Goal: Information Seeking & Learning: Learn about a topic

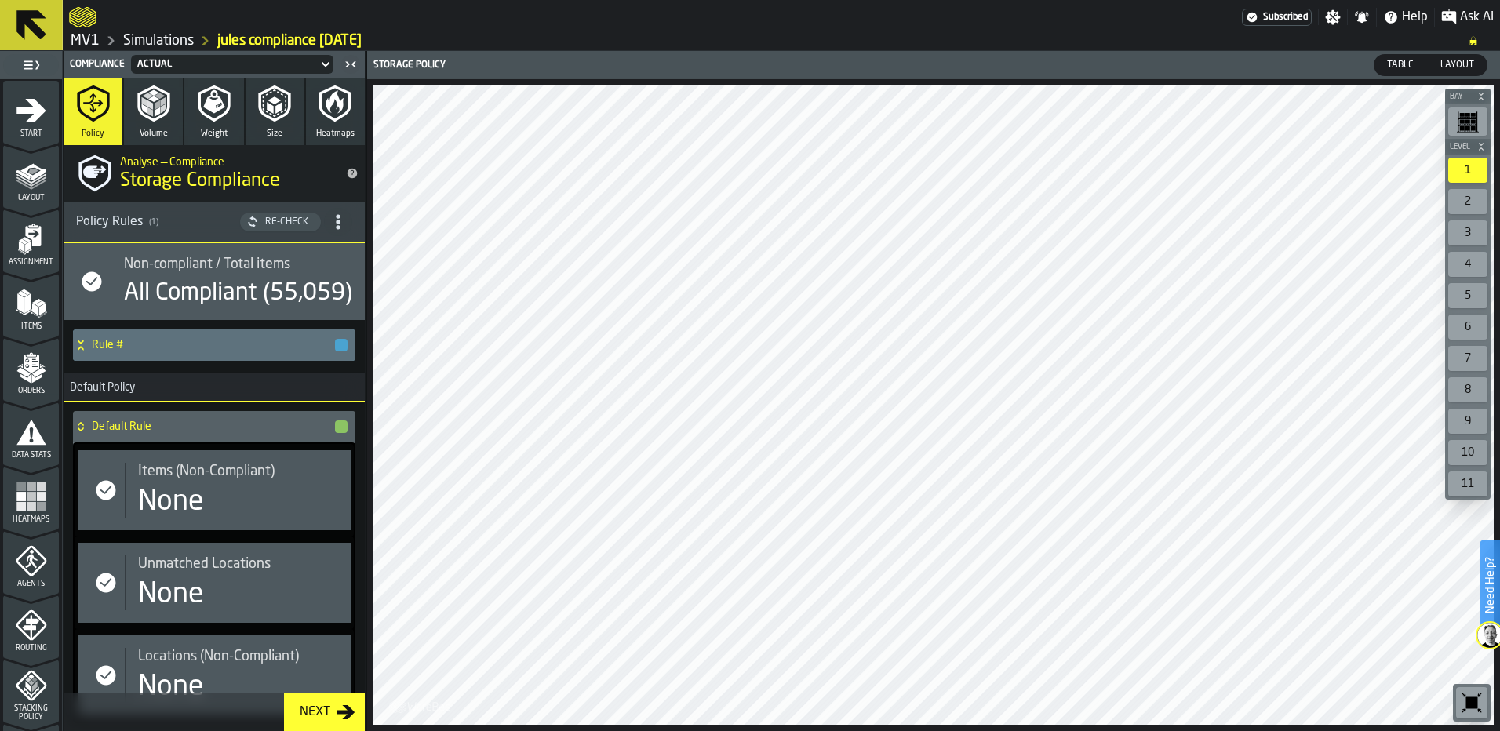
scroll to position [182, 0]
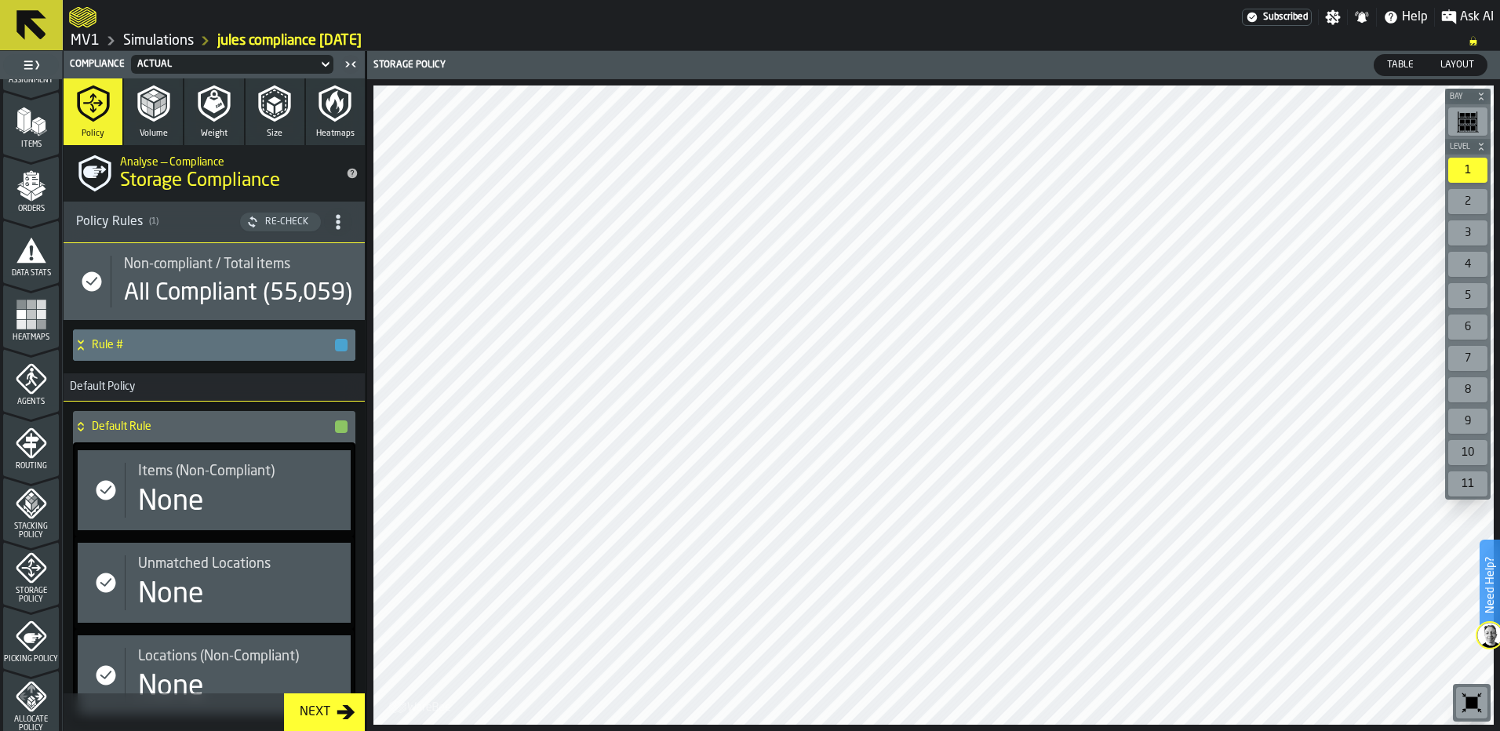
click at [38, 324] on rect "menu Heatmaps" at bounding box center [40, 324] width 9 height 9
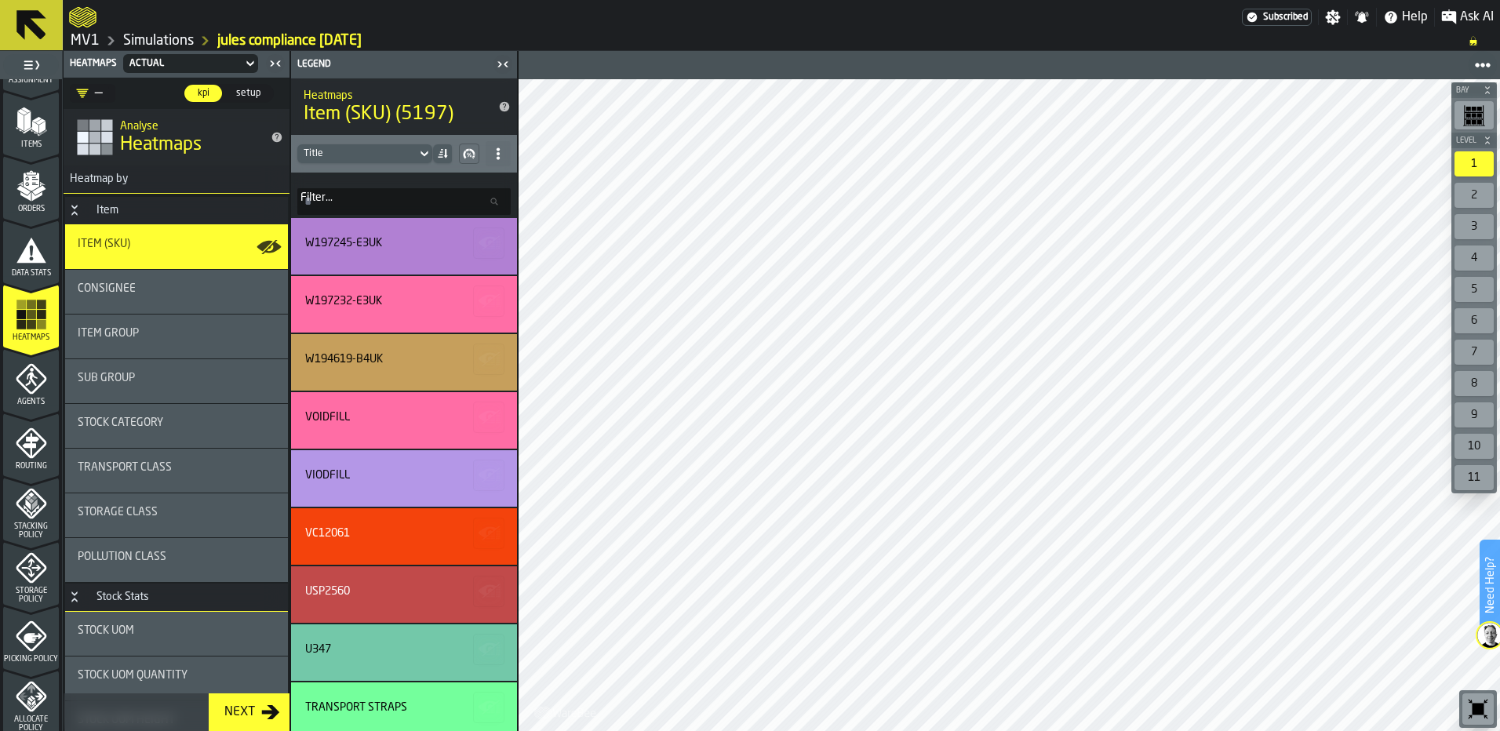
click at [504, 65] on icon "button-toggle-Close me" at bounding box center [503, 64] width 19 height 19
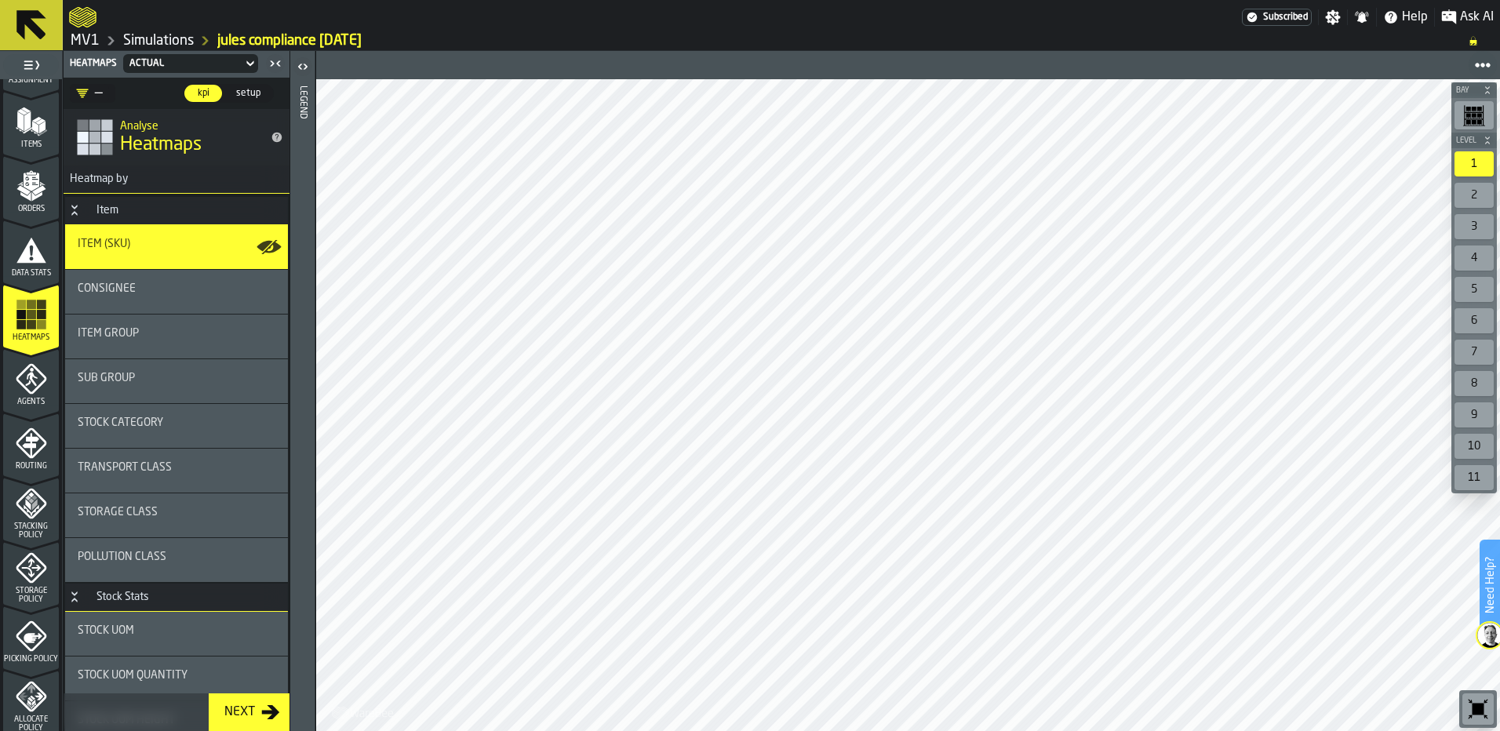
click at [139, 333] on div "Item Group" at bounding box center [177, 333] width 198 height 13
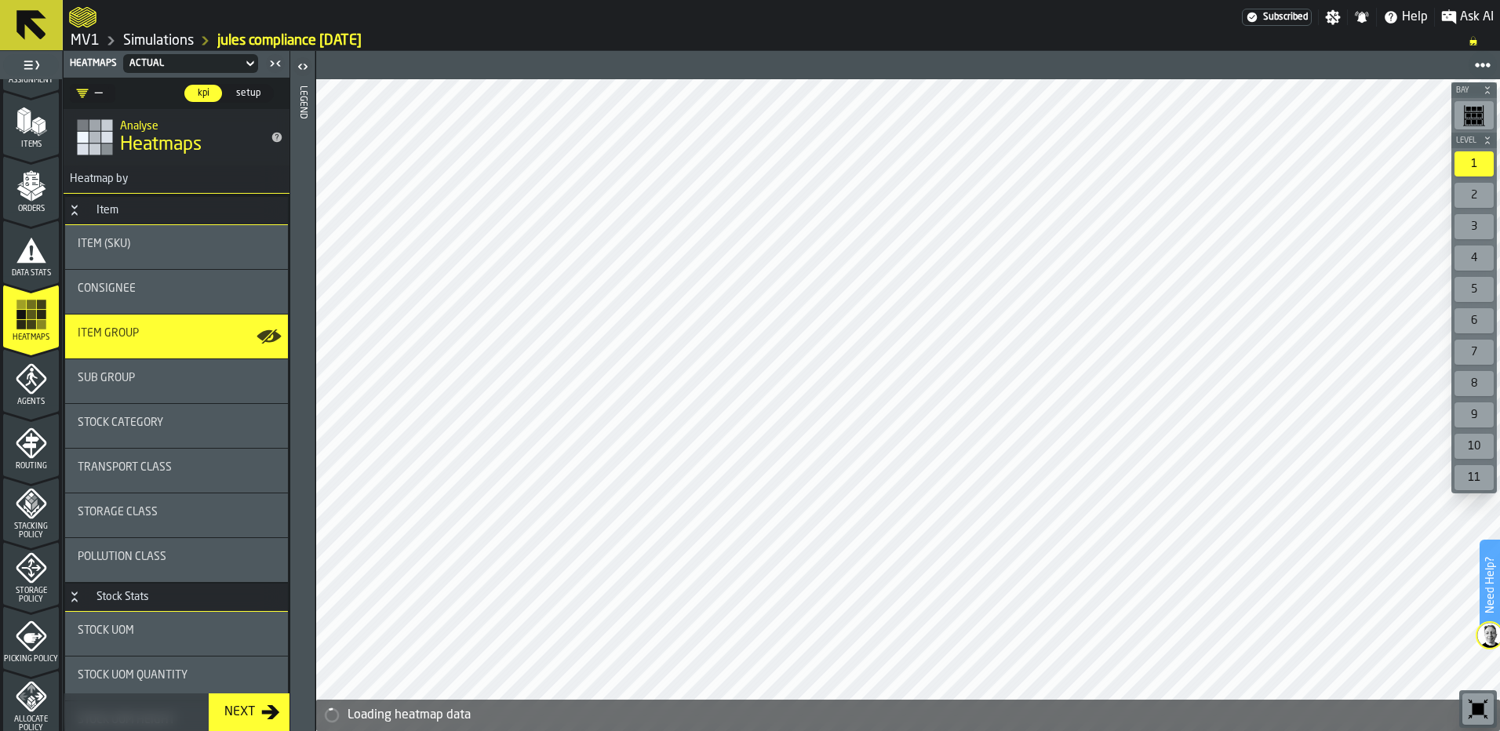
click at [126, 291] on span "Consignee" at bounding box center [107, 288] width 58 height 13
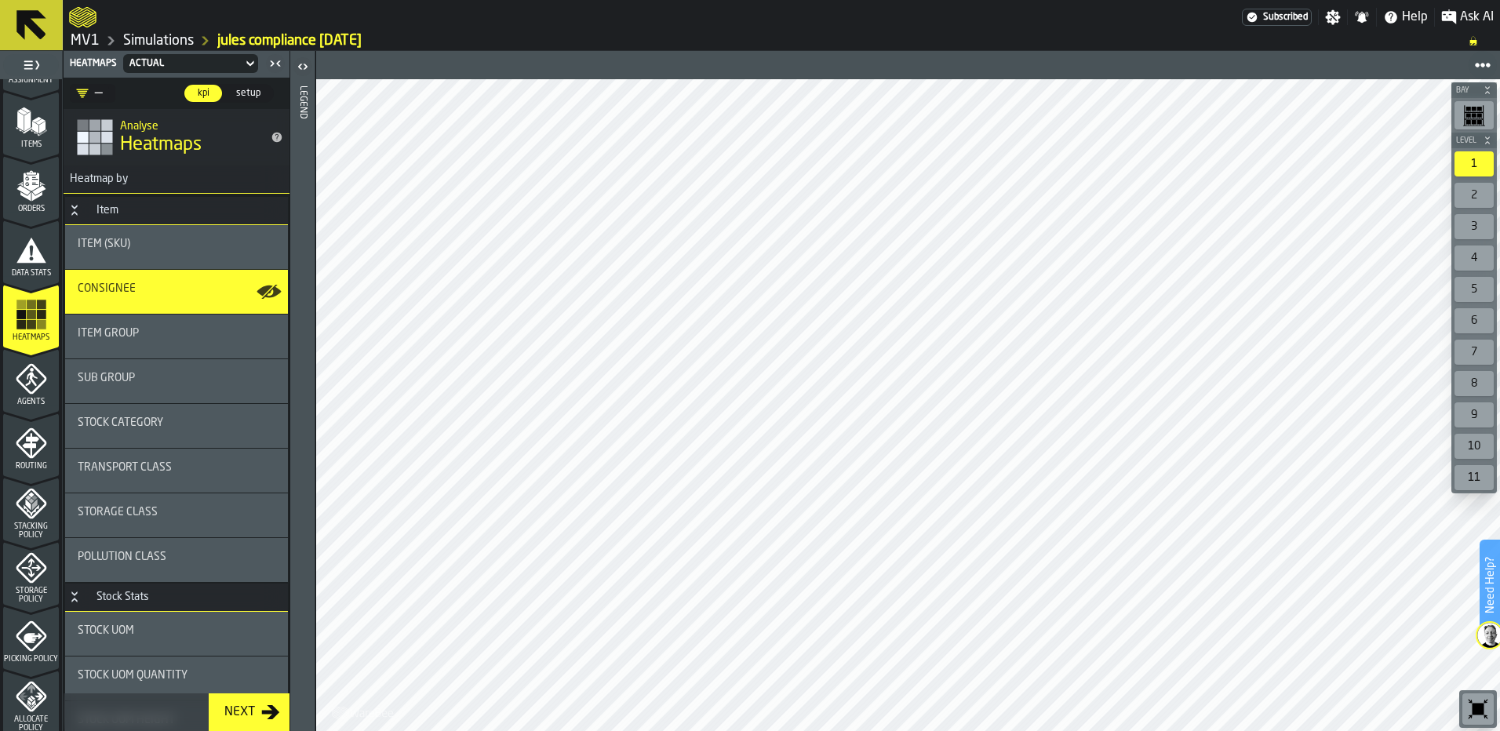
click at [301, 61] on icon "button-toggle-Open" at bounding box center [302, 66] width 19 height 19
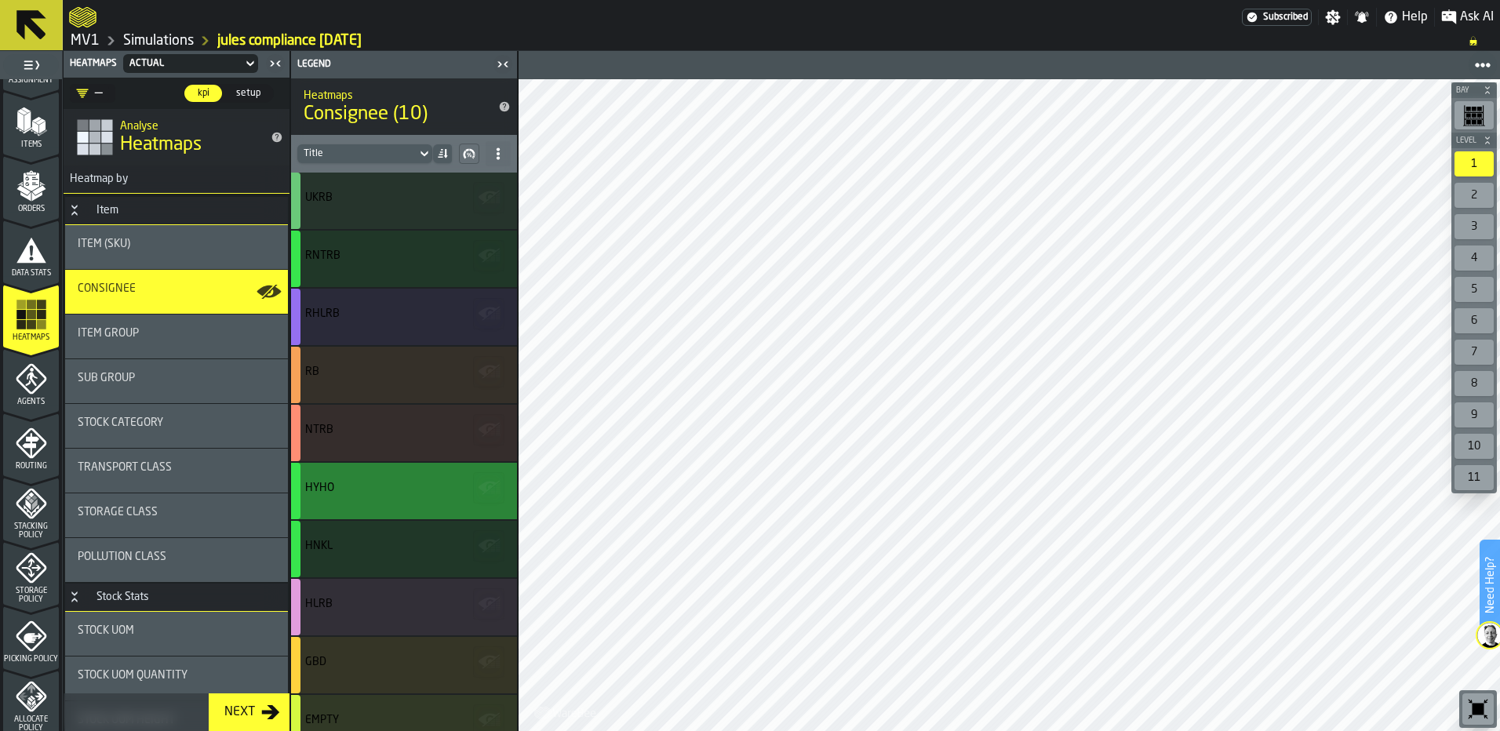
click at [353, 486] on div "HYHO" at bounding box center [401, 488] width 193 height 13
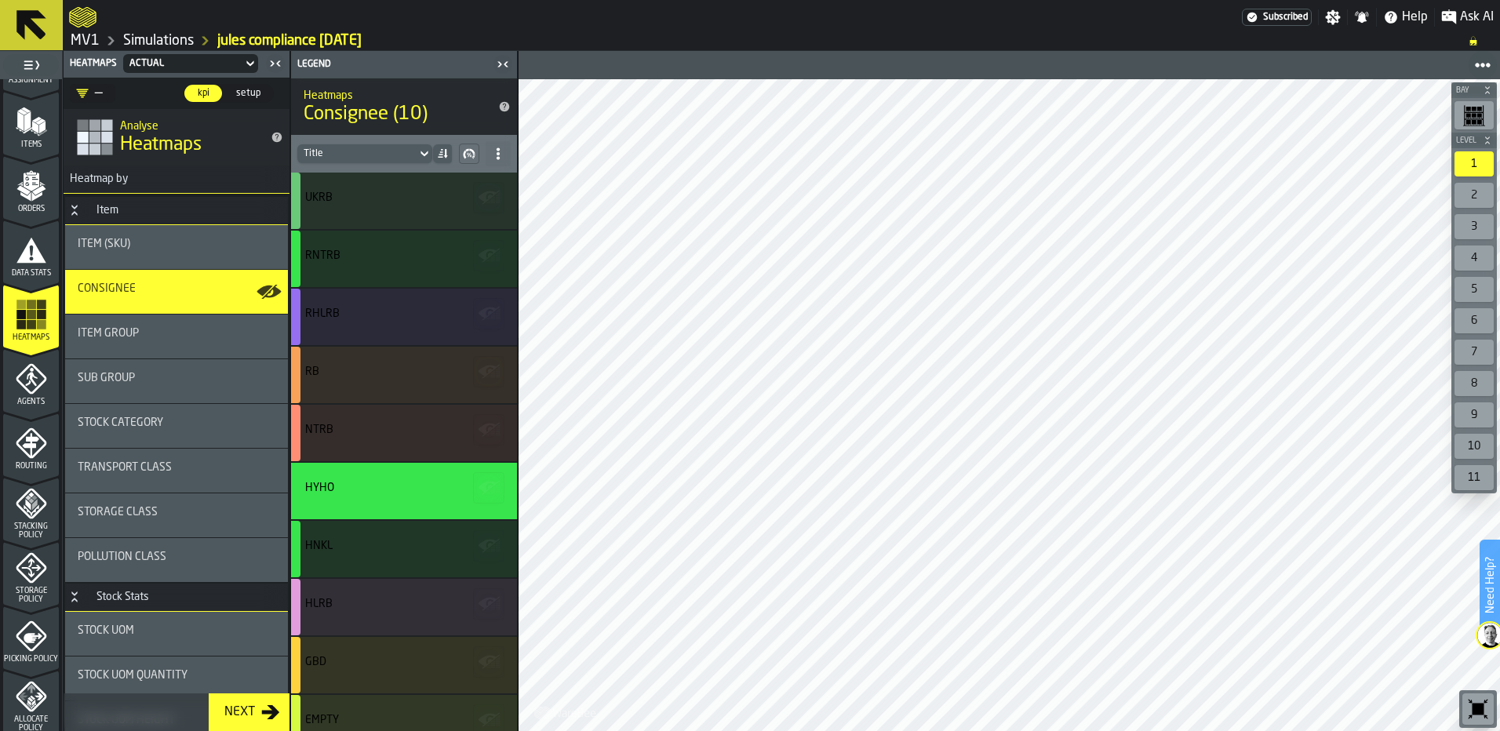
click at [399, 116] on span "Consignee (10)" at bounding box center [392, 114] width 176 height 25
click at [506, 106] on icon "title-Consignee (10)" at bounding box center [505, 107] width 10 height 10
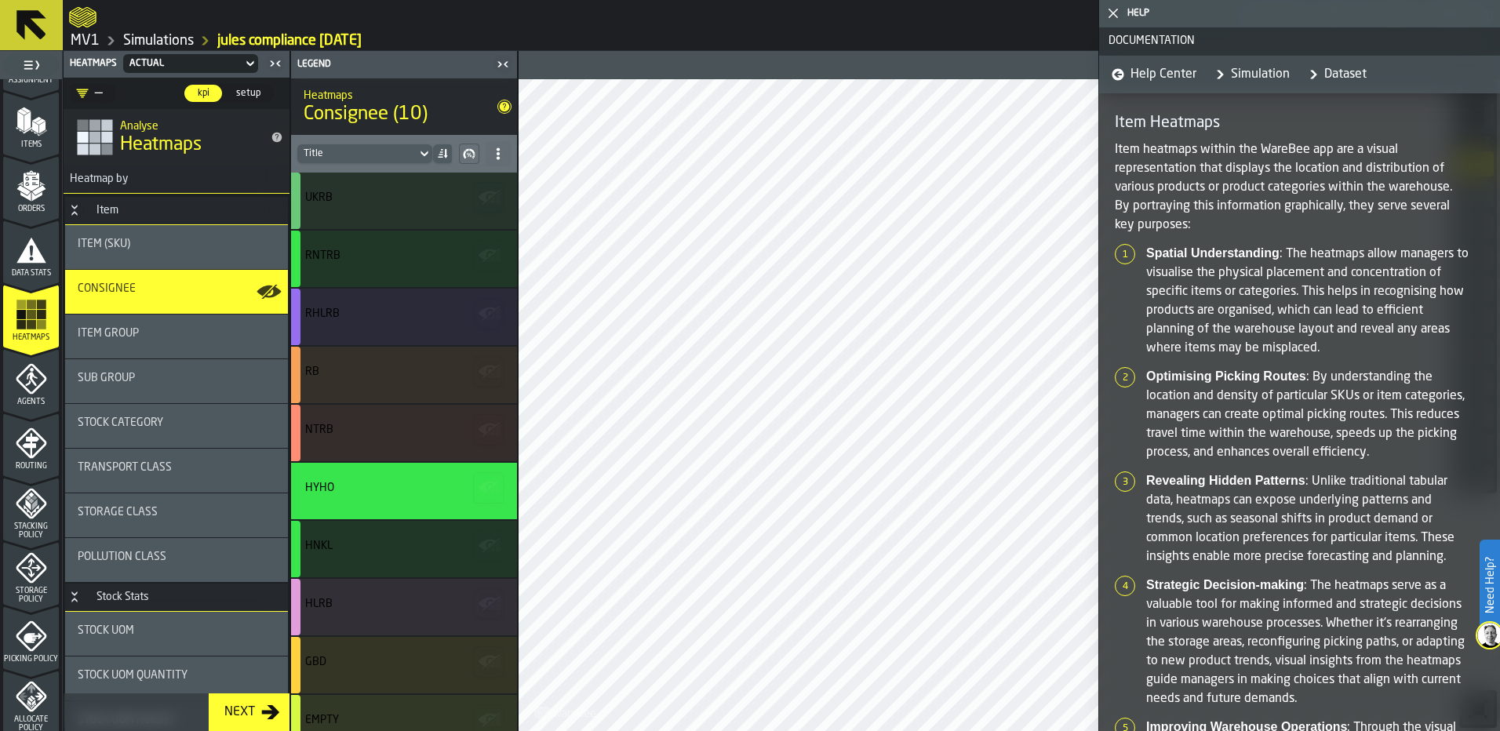
click at [1116, 13] on icon "button-toggle-Close me" at bounding box center [1113, 13] width 19 height 19
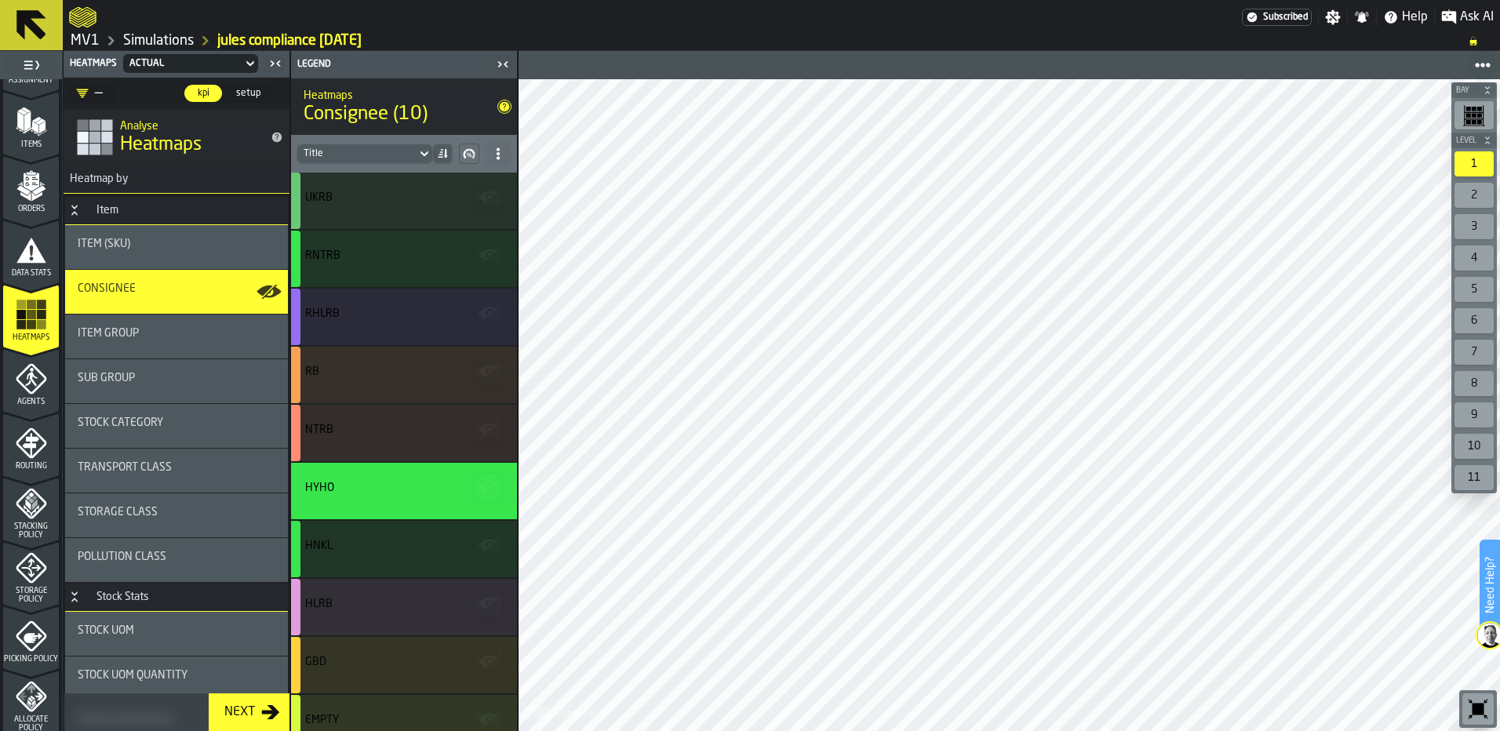
click at [496, 151] on icon at bounding box center [498, 154] width 13 height 13
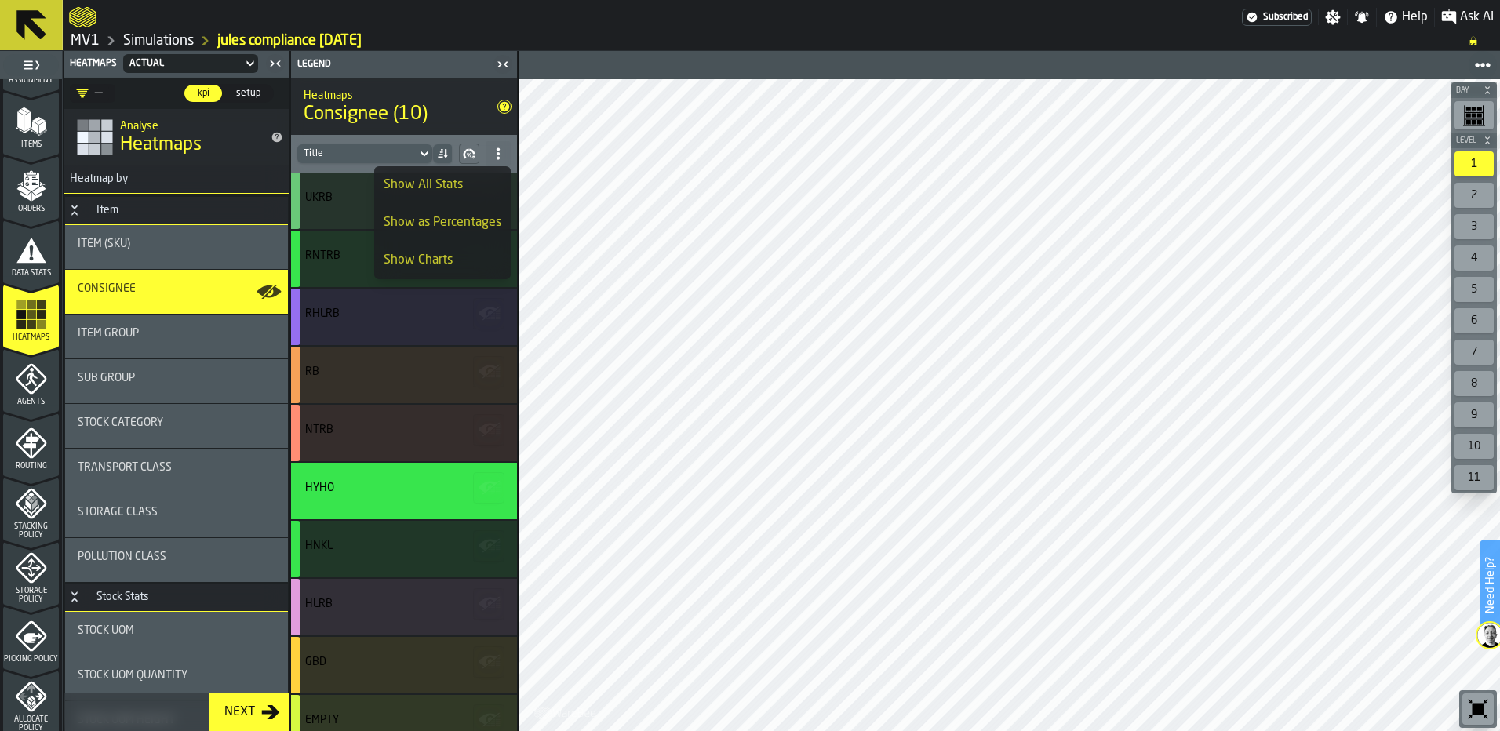
click at [441, 184] on div "Show All Stats" at bounding box center [443, 185] width 118 height 19
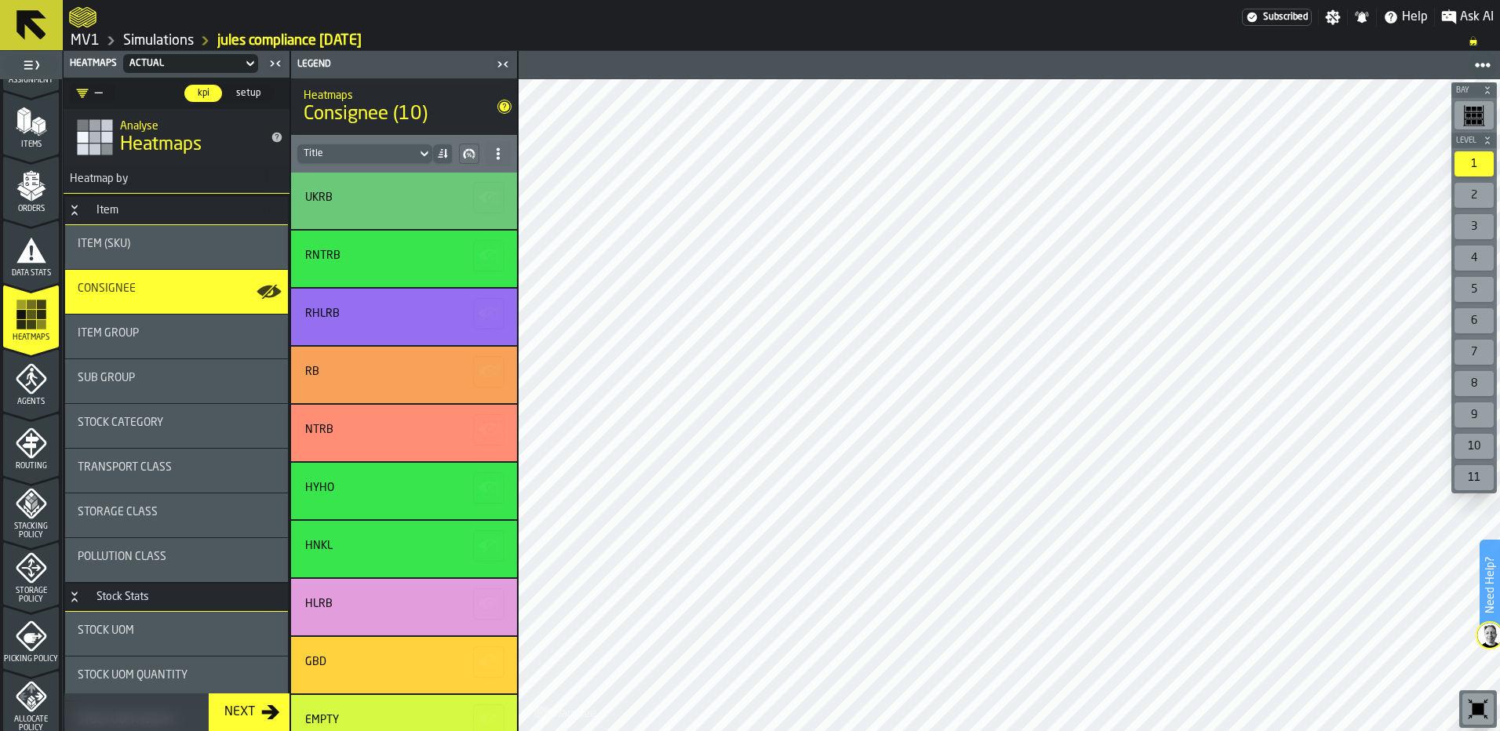
click at [465, 153] on icon "button-" at bounding box center [465, 155] width 3 height 9
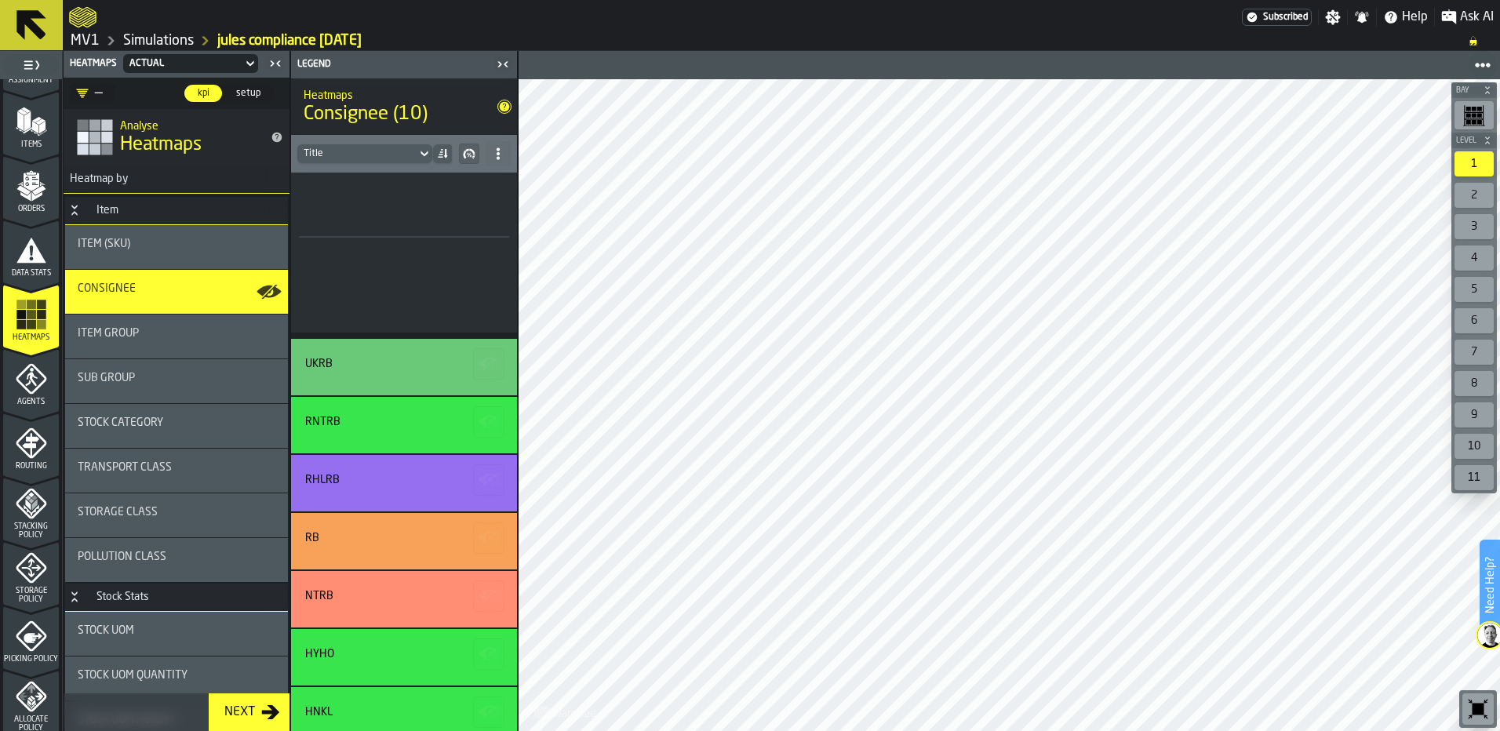
click at [471, 157] on icon "button-" at bounding box center [471, 156] width 2 height 2
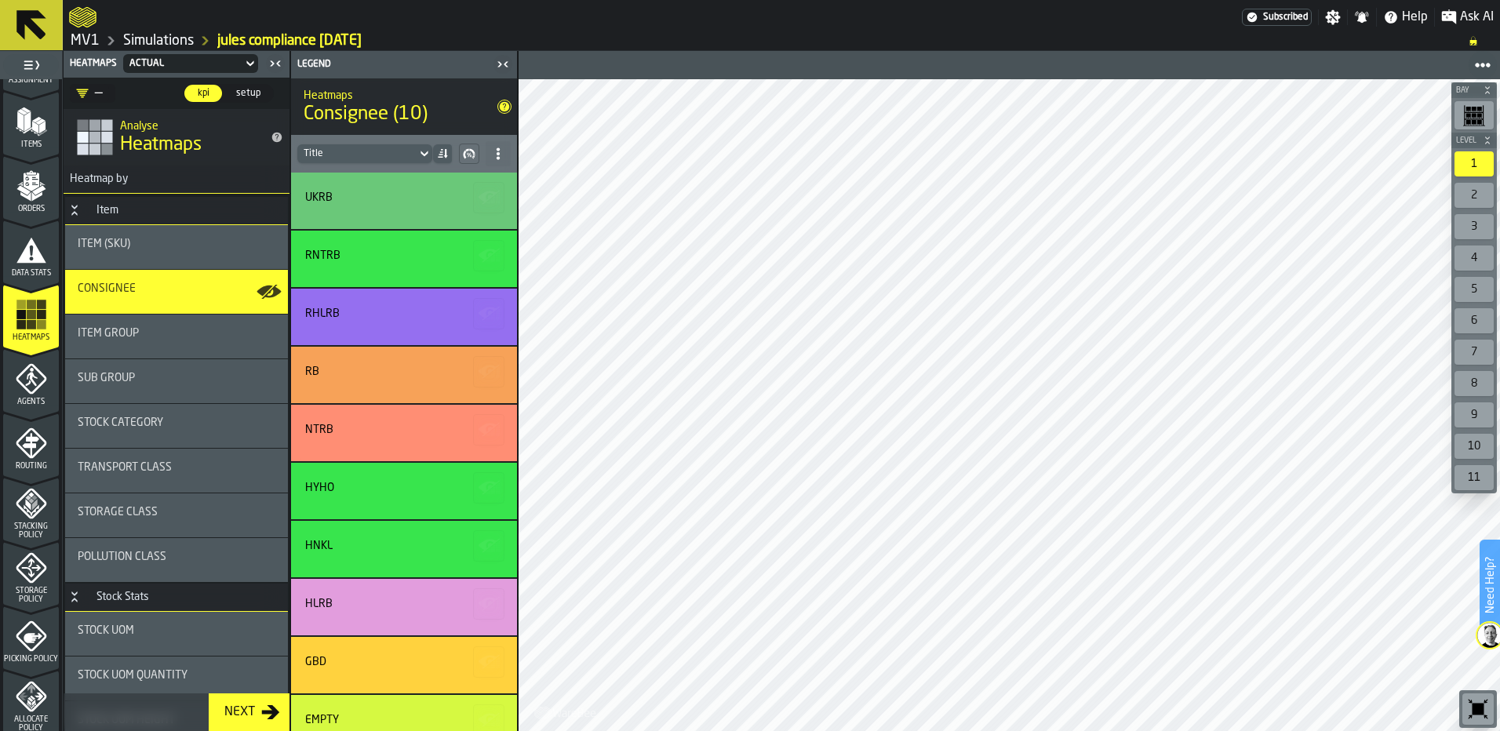
click at [442, 149] on icon at bounding box center [442, 154] width 13 height 13
click at [410, 140] on div "Title" at bounding box center [404, 154] width 226 height 38
click at [76, 213] on icon "Button-Item-open" at bounding box center [74, 210] width 13 height 13
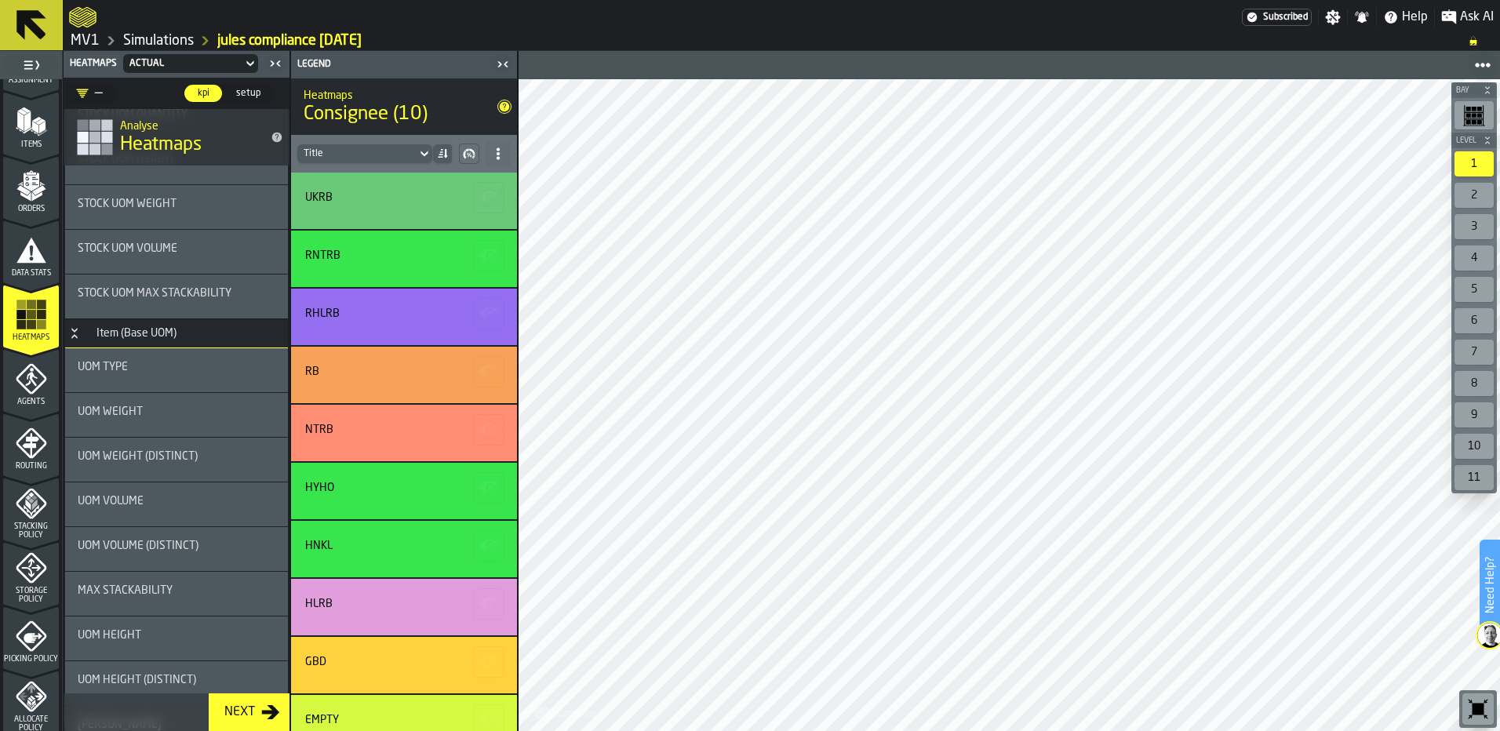
scroll to position [0, 0]
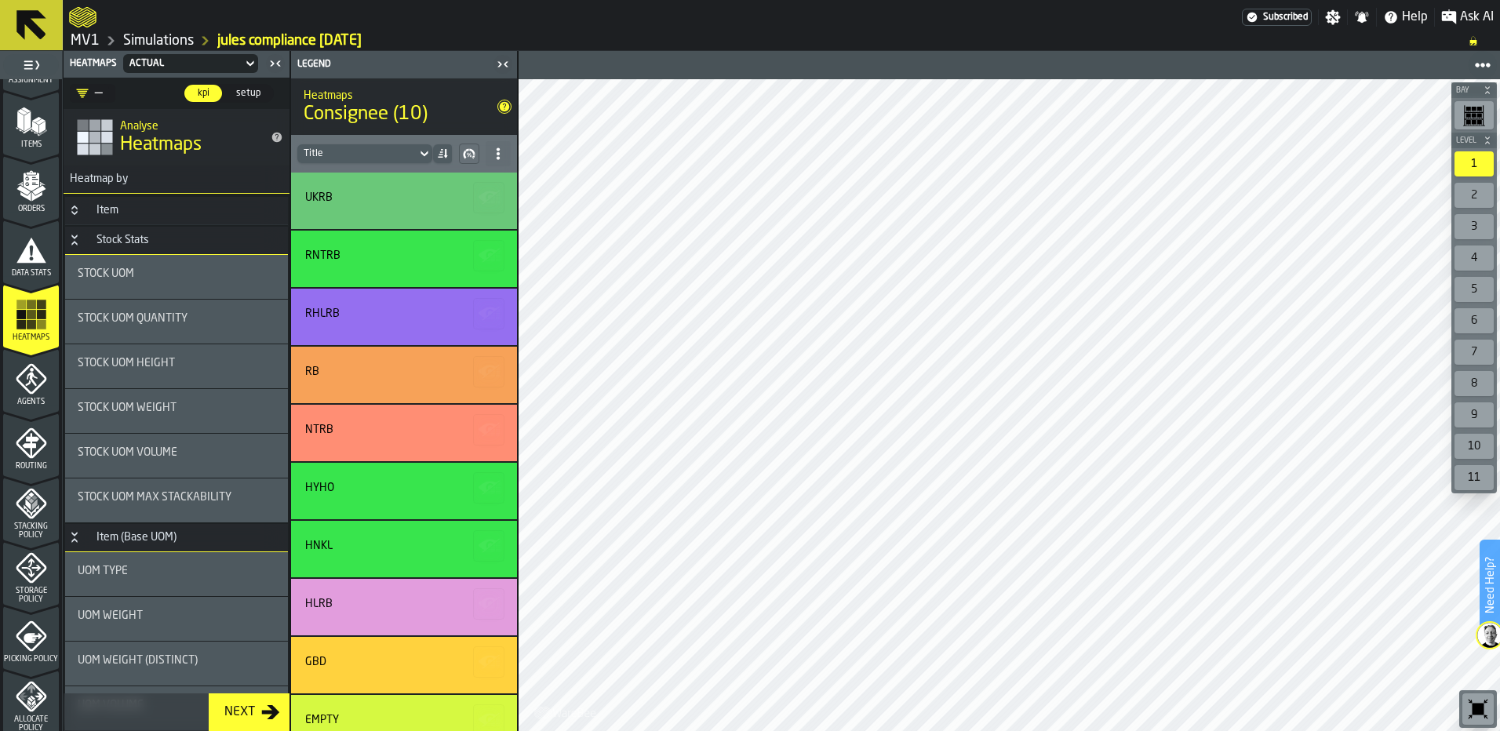
click at [250, 63] on icon at bounding box center [250, 63] width 16 height 19
click at [257, 100] on span "setup" at bounding box center [248, 93] width 37 height 14
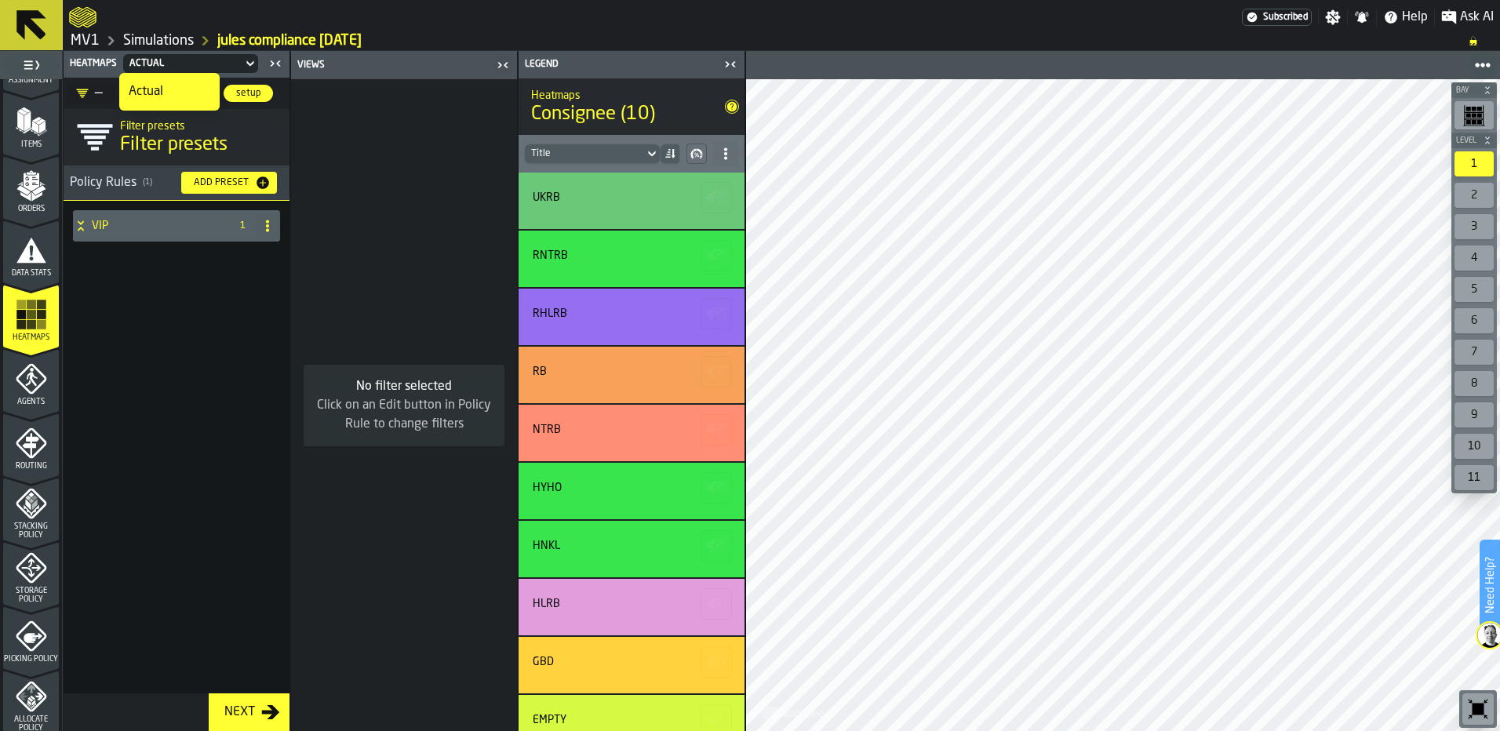
click at [236, 91] on span "setup" at bounding box center [248, 93] width 37 height 14
click at [185, 90] on div "Actual" at bounding box center [170, 91] width 82 height 19
click at [205, 94] on span "kpi" at bounding box center [203, 93] width 25 height 14
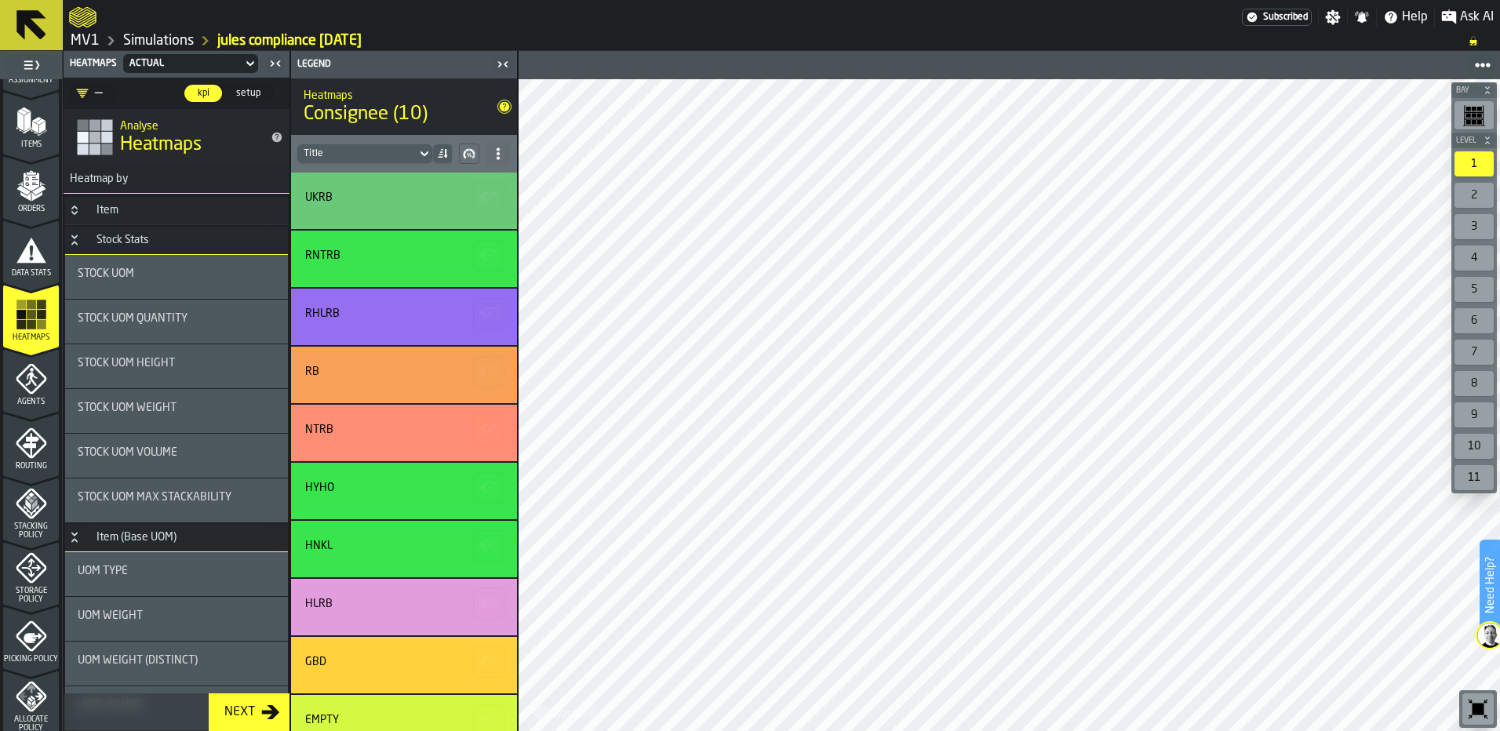
click at [94, 90] on div "—" at bounding box center [89, 93] width 27 height 19
click at [83, 91] on icon "DropdownMenuValue-" at bounding box center [83, 93] width 12 height 9
click at [101, 93] on div "—" at bounding box center [89, 93] width 27 height 19
click at [89, 158] on div "VIP" at bounding box center [145, 159] width 132 height 19
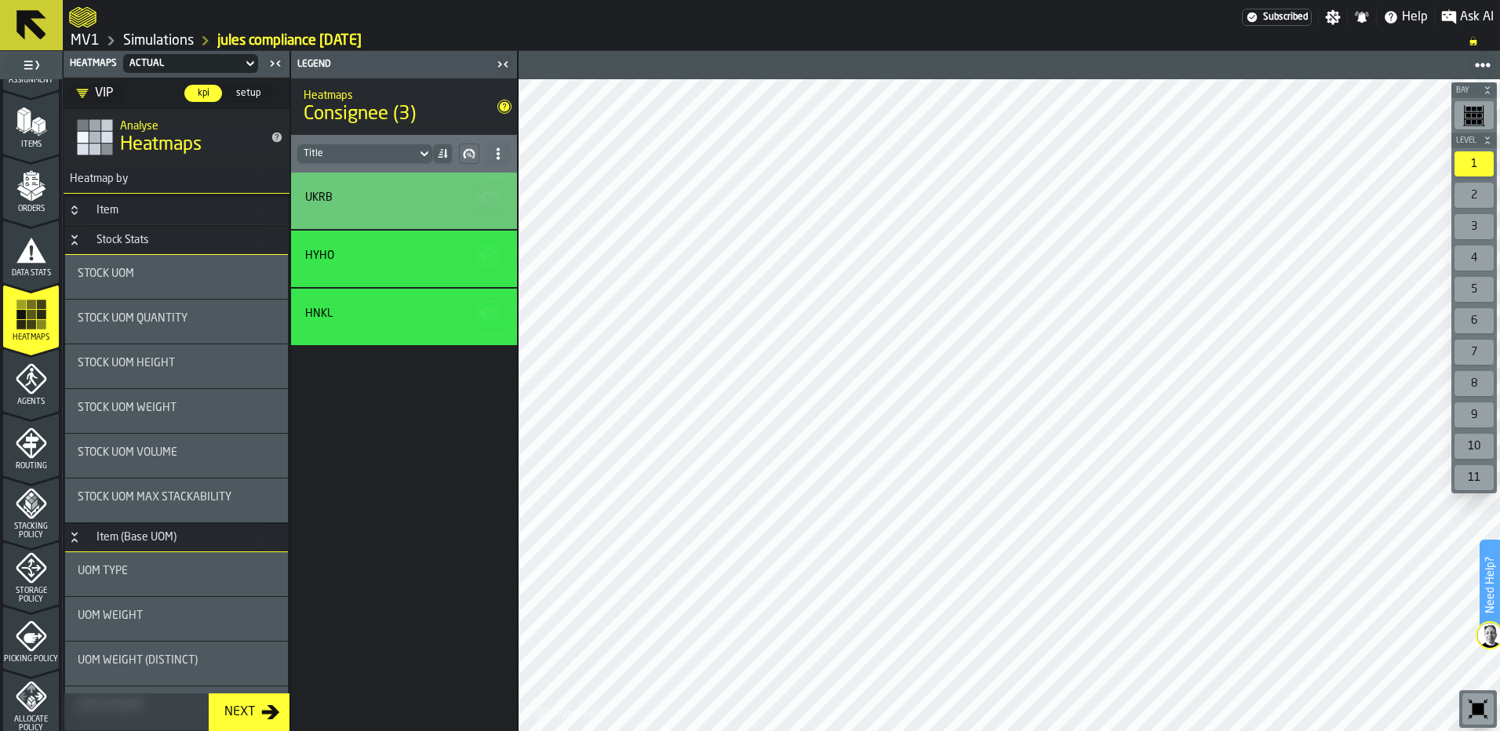
click at [83, 93] on icon "DropdownMenuValue-dEGpSVhclGHzHZHHyLYCD" at bounding box center [83, 93] width 12 height 9
click at [80, 122] on div "—" at bounding box center [145, 121] width 132 height 19
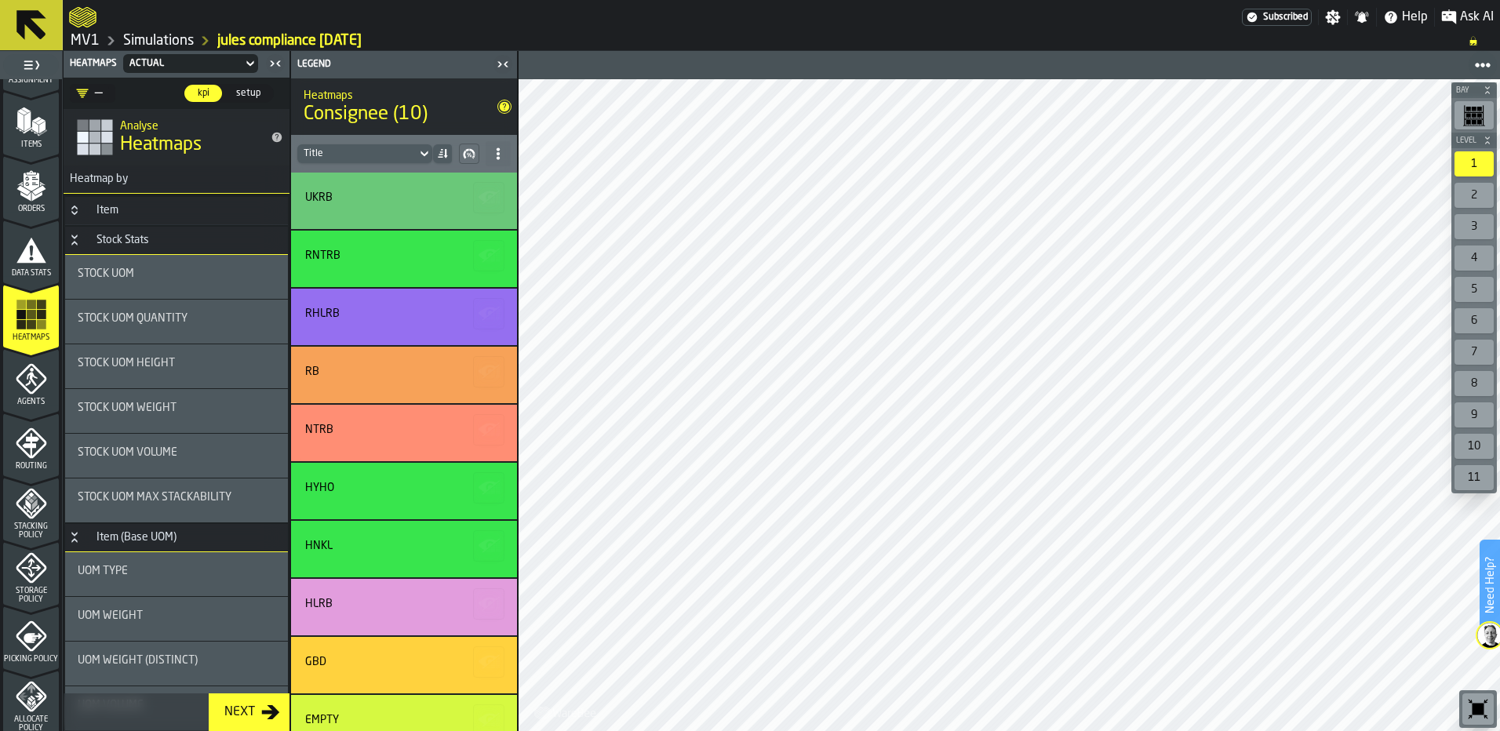
click at [77, 211] on icon "Button-Item-closed" at bounding box center [74, 210] width 13 height 13
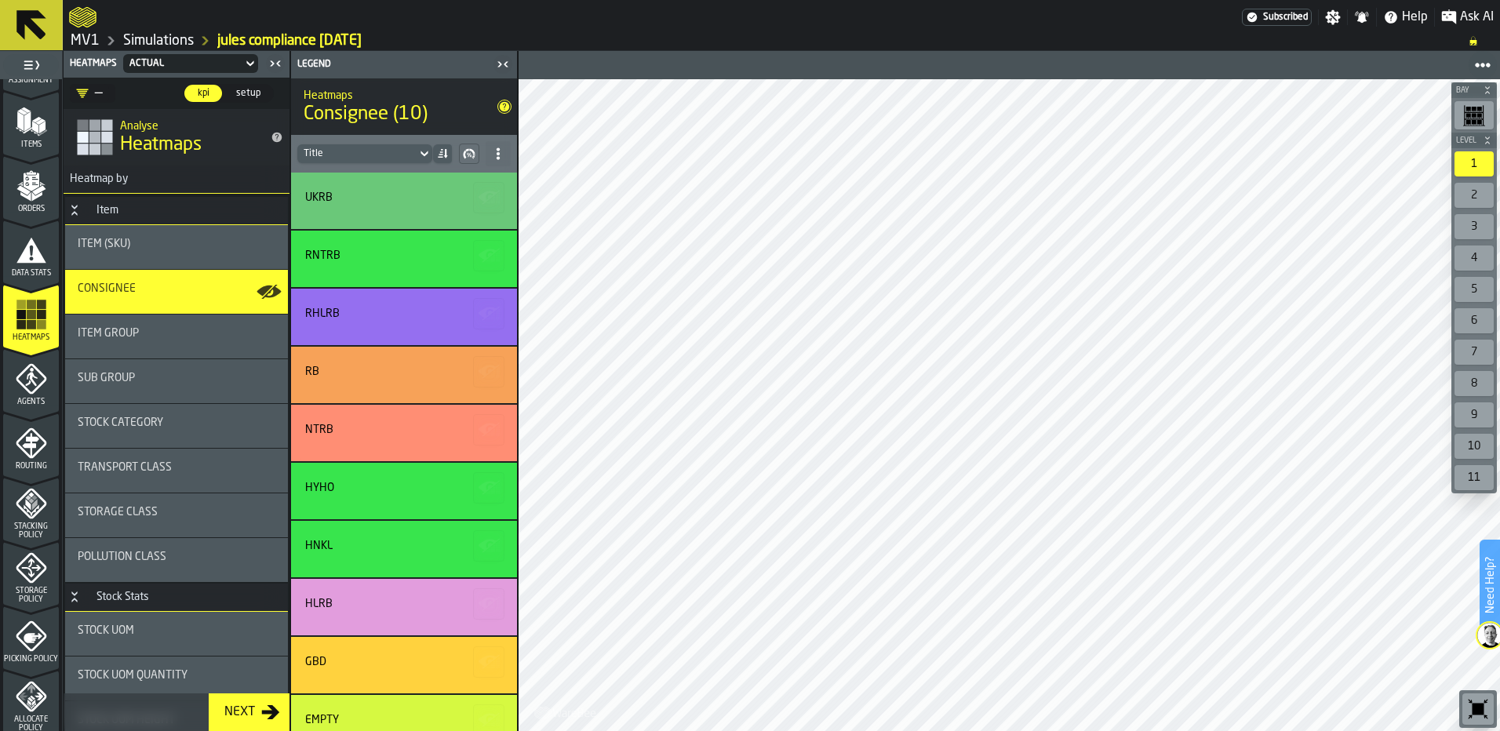
click at [86, 239] on span "Item (SKU)" at bounding box center [104, 244] width 53 height 13
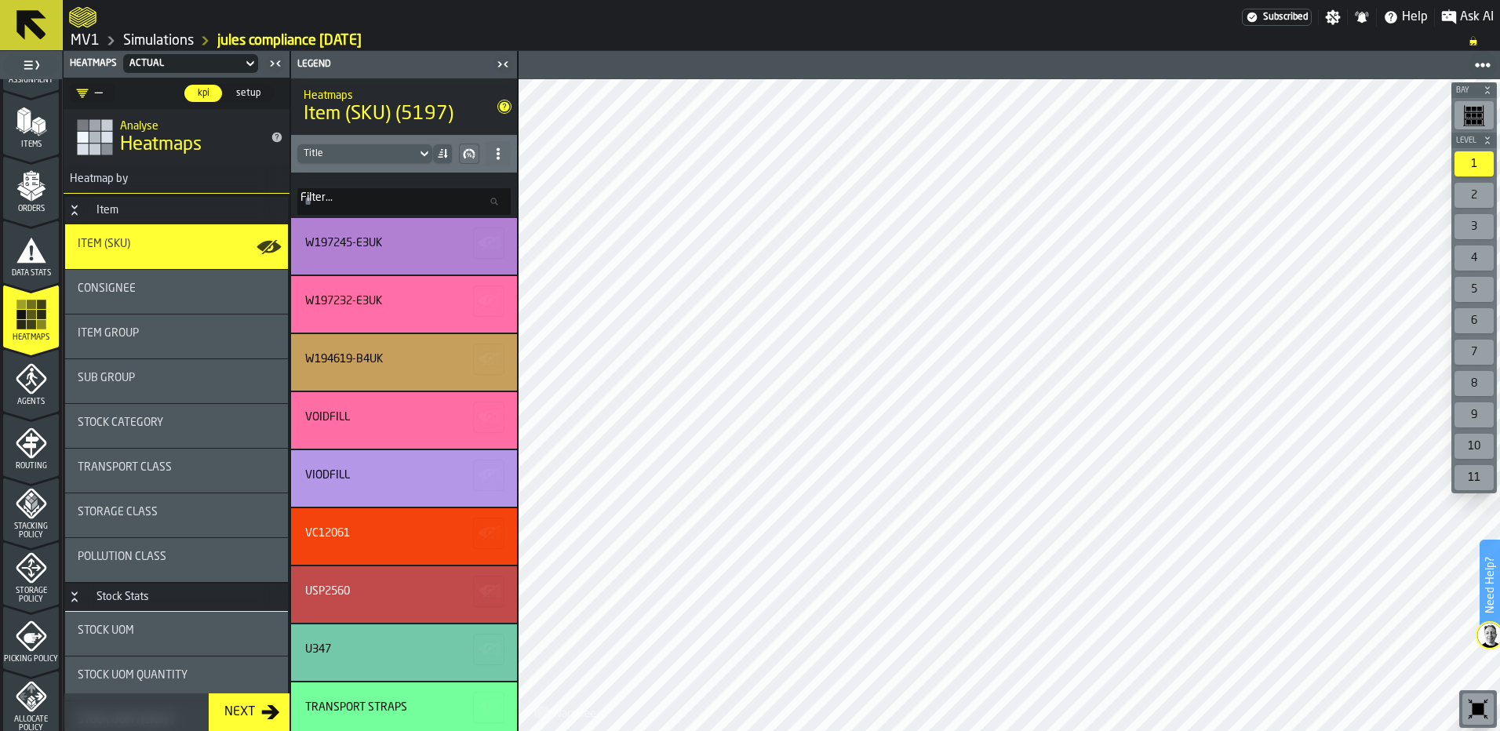
click at [444, 151] on icon at bounding box center [442, 154] width 13 height 13
click at [423, 151] on icon at bounding box center [425, 153] width 16 height 19
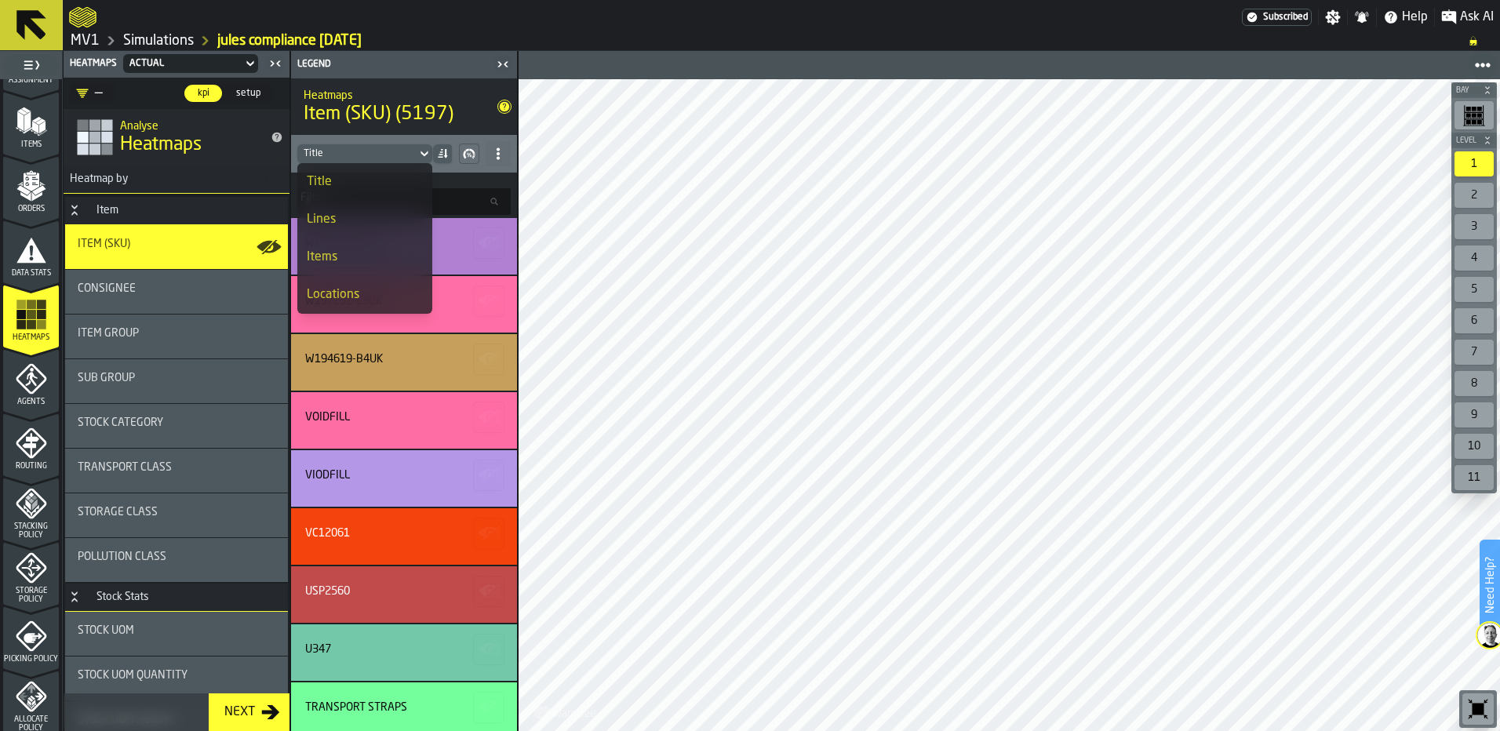
click at [373, 289] on div "Locations" at bounding box center [365, 295] width 116 height 19
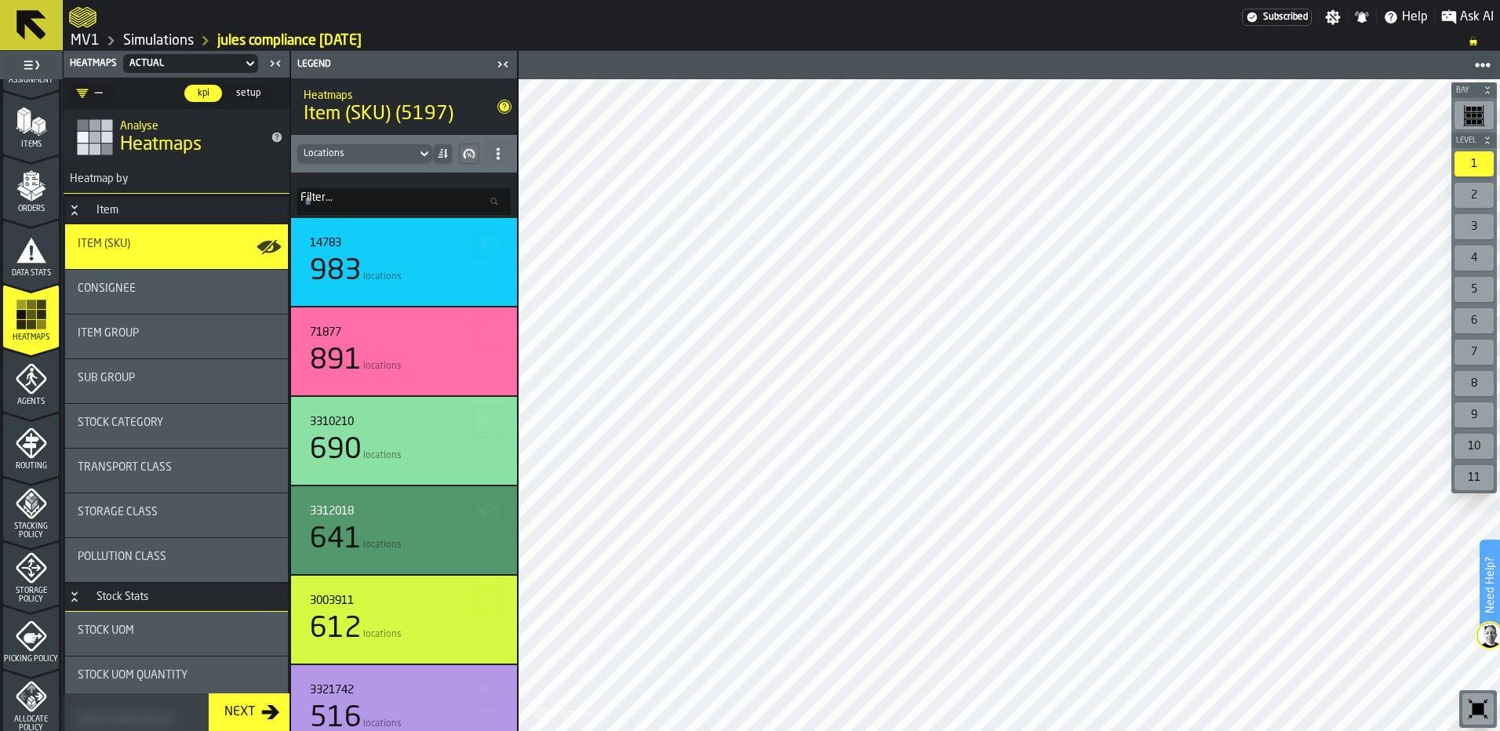
click at [421, 155] on icon at bounding box center [425, 153] width 16 height 19
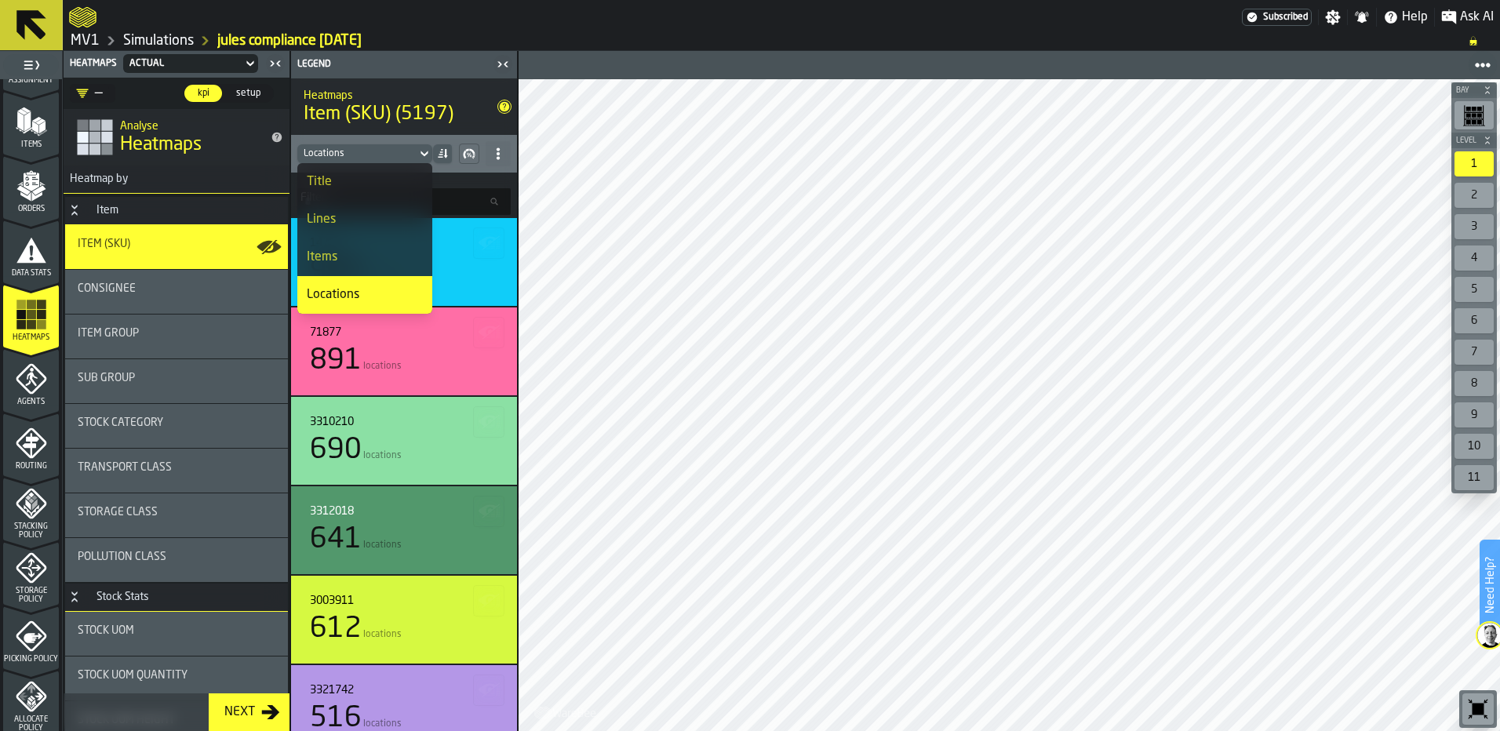
click at [334, 180] on div "Title" at bounding box center [365, 182] width 116 height 19
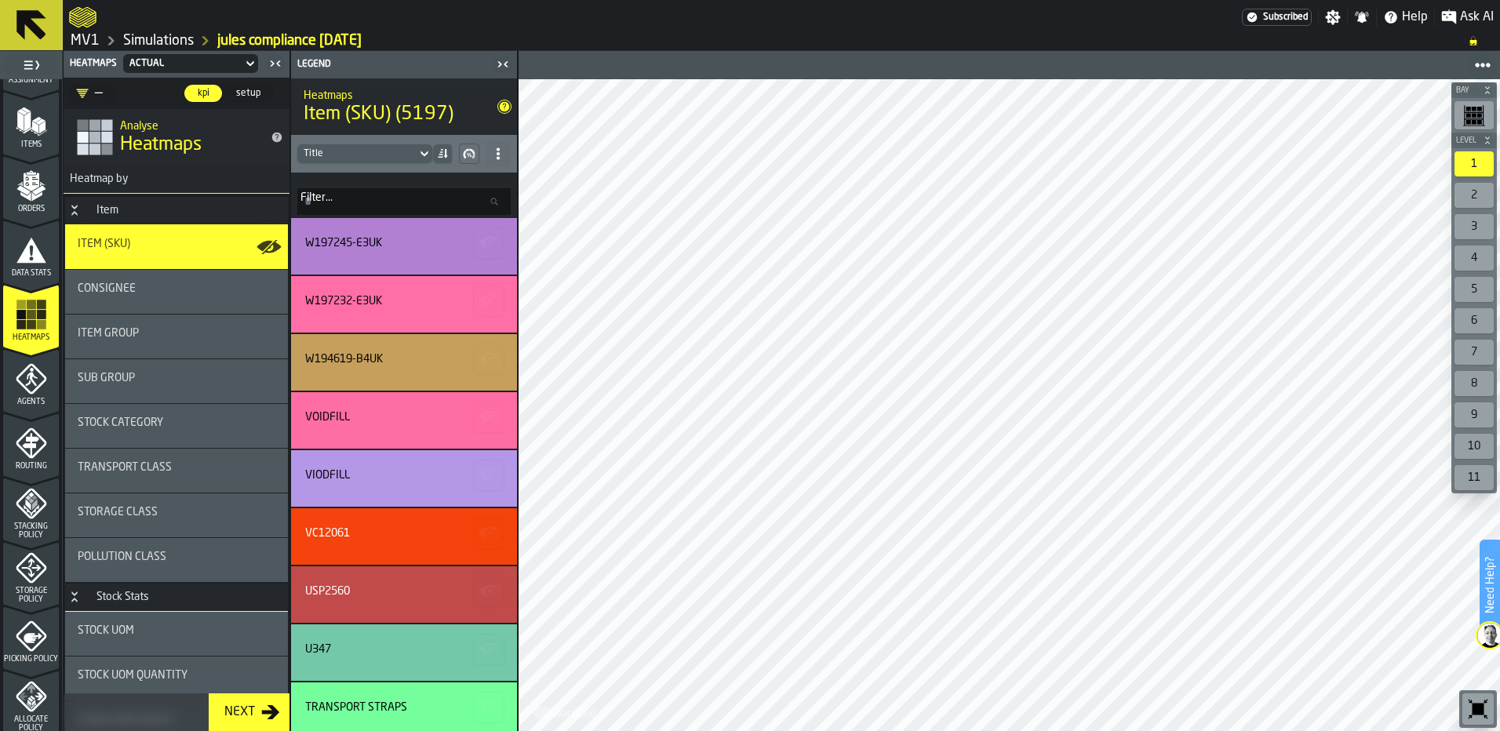
click at [422, 155] on icon at bounding box center [425, 153] width 16 height 19
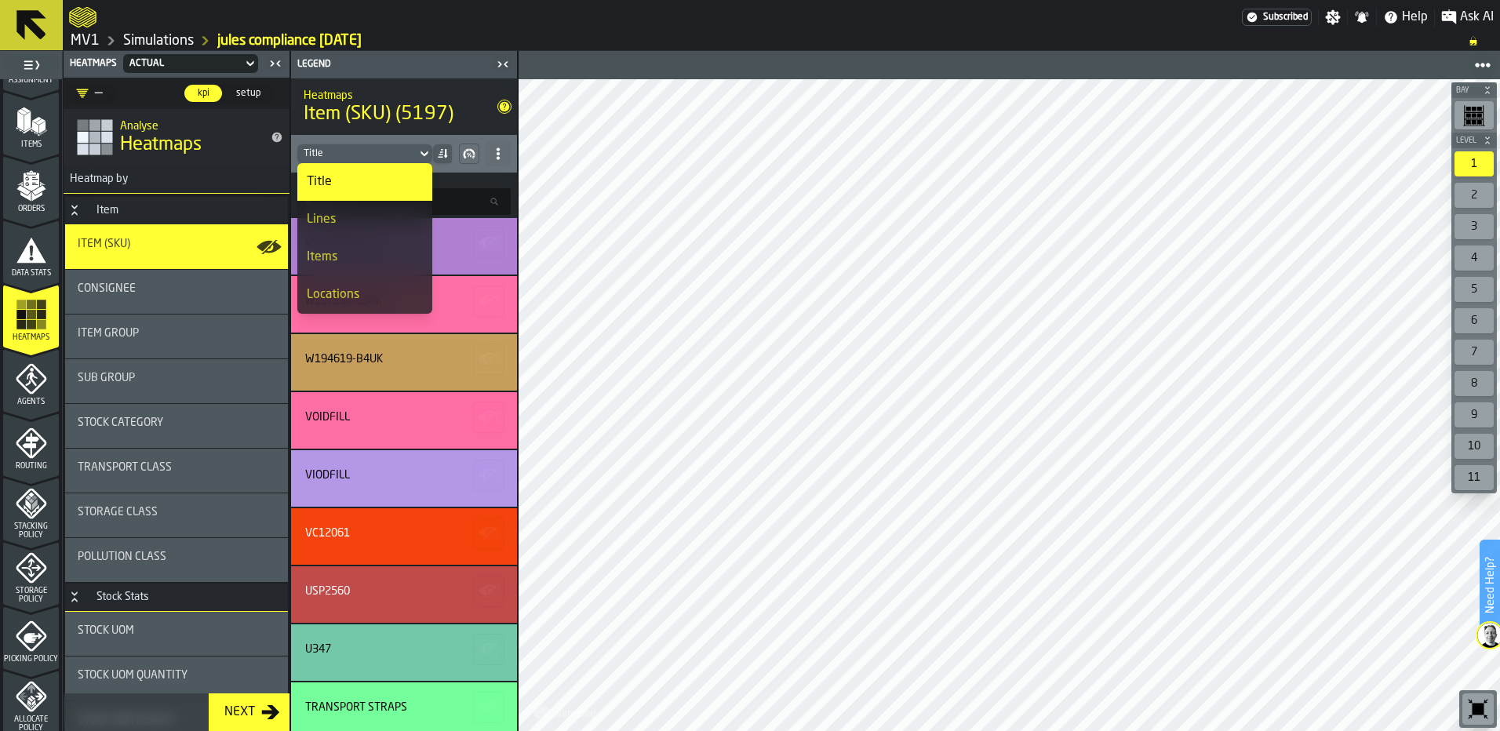
click at [343, 245] on li "Items" at bounding box center [364, 258] width 135 height 38
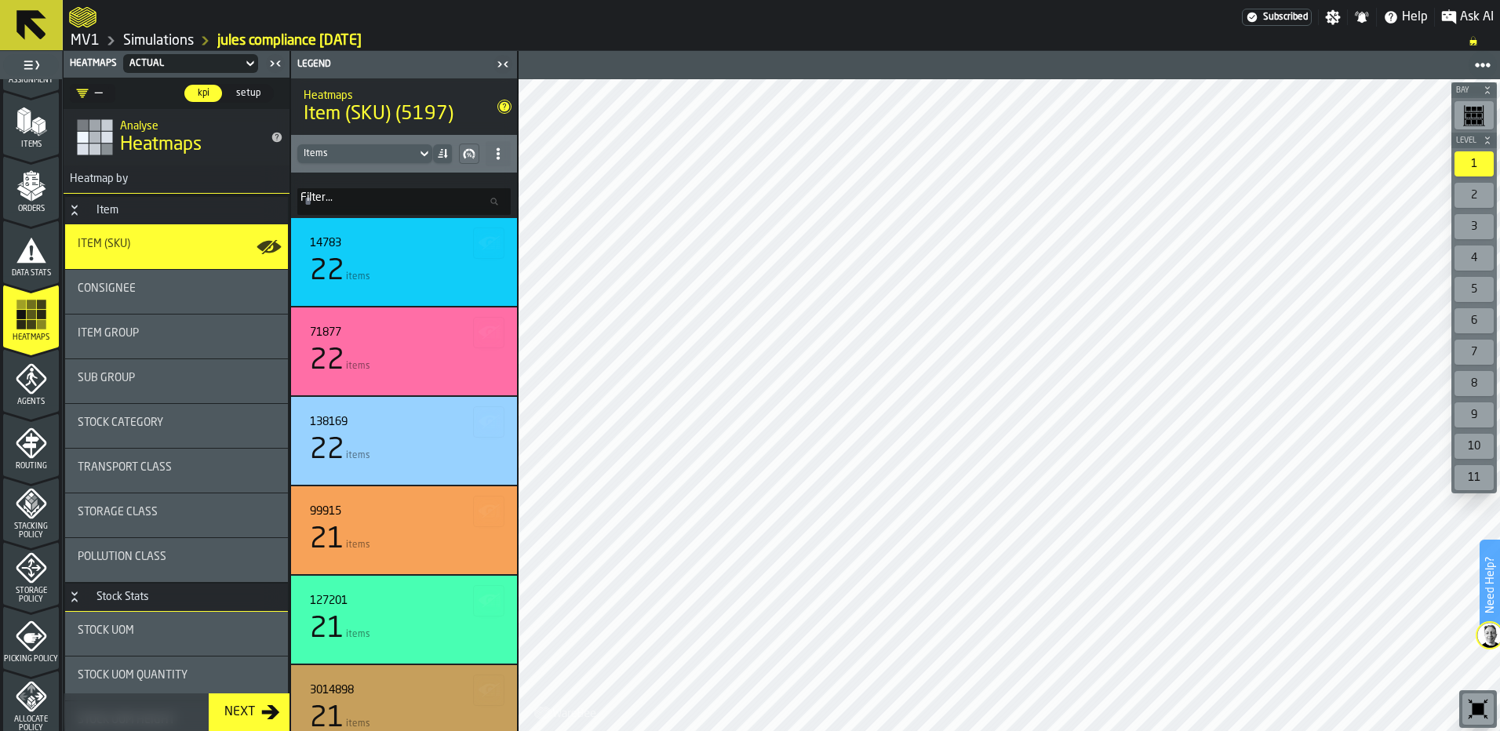
click at [167, 42] on link "Simulations" at bounding box center [158, 40] width 71 height 17
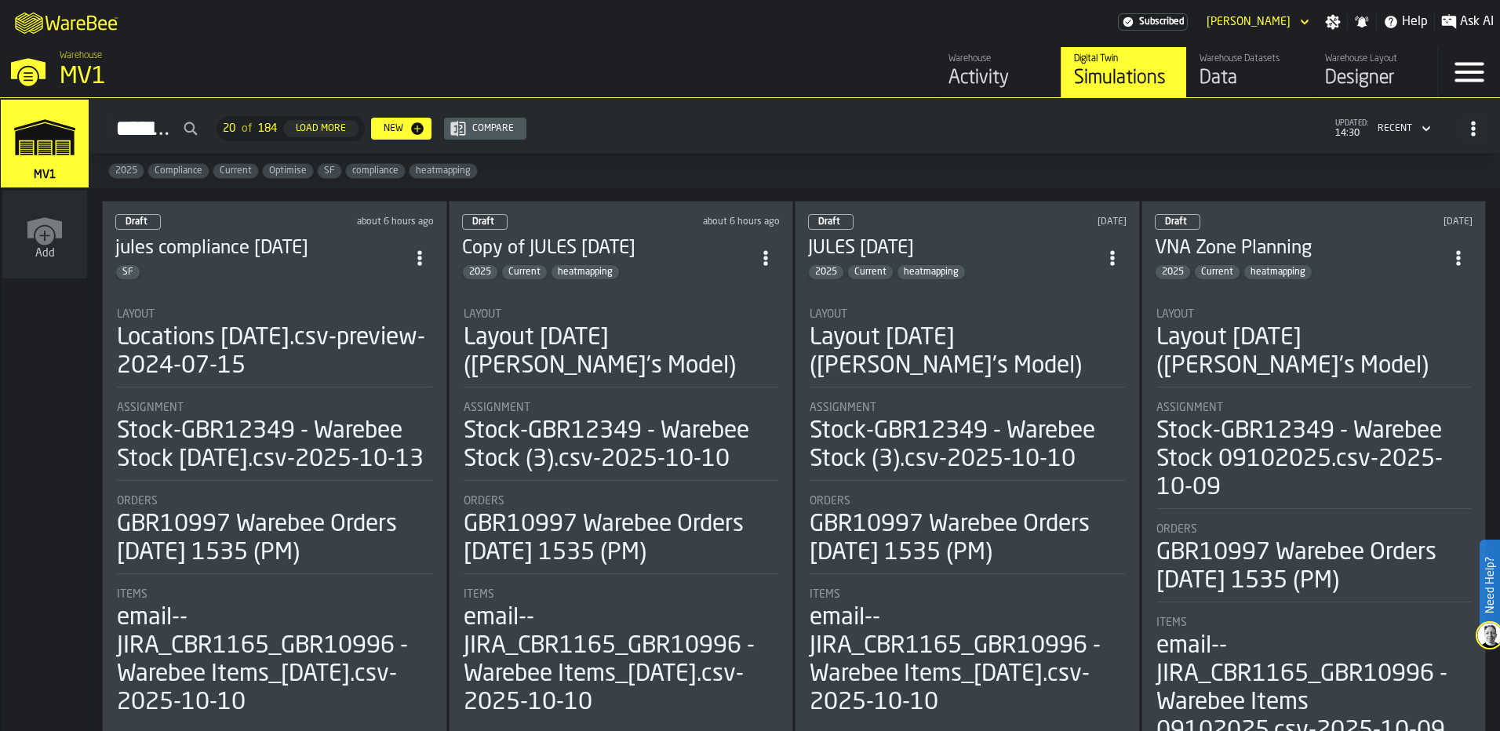
click at [607, 366] on div "Layout [DATE] ([PERSON_NAME]'s Model)" at bounding box center [621, 352] width 315 height 56
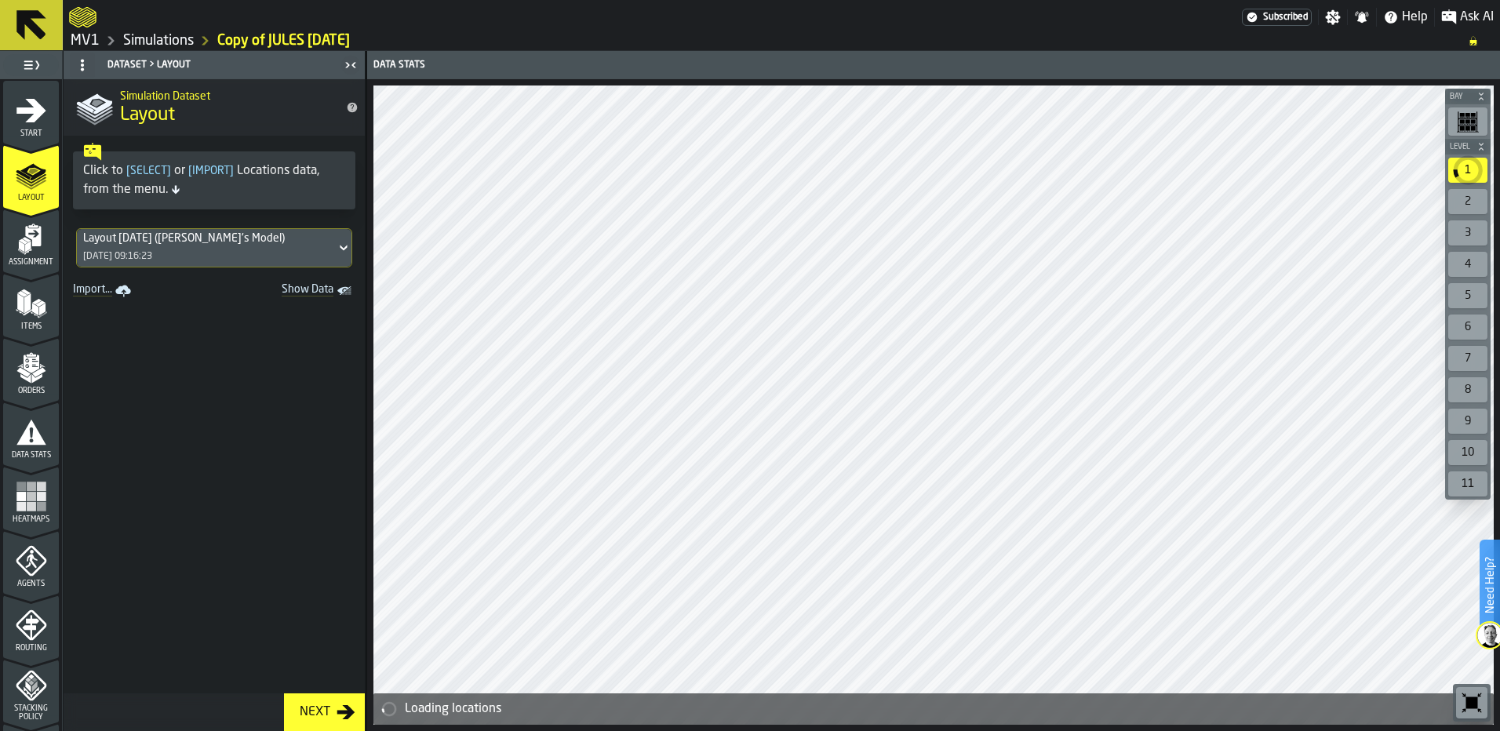
click at [36, 504] on rect "menu Heatmaps" at bounding box center [40, 506] width 9 height 9
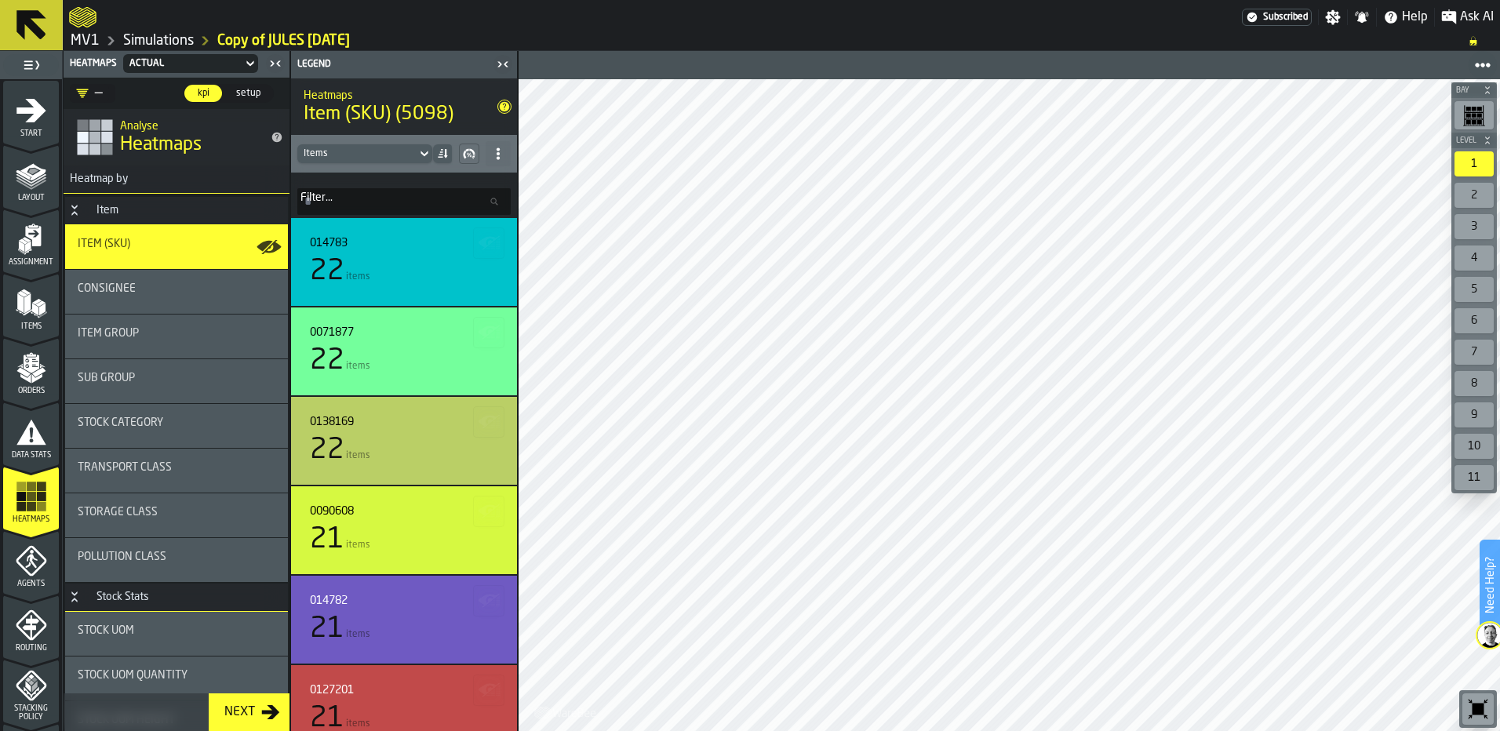
click at [495, 153] on icon at bounding box center [498, 154] width 13 height 13
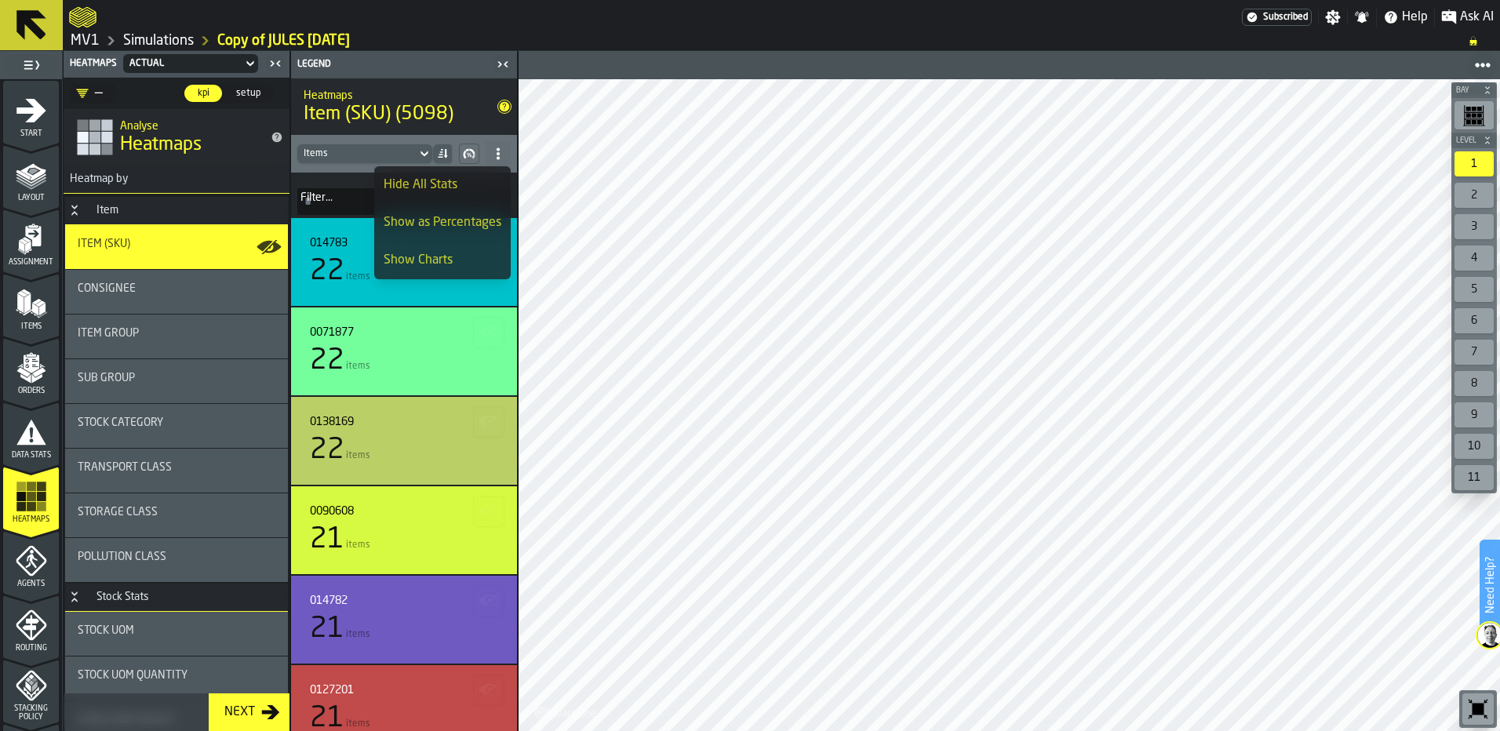
click at [414, 224] on div "Show as Percentages" at bounding box center [443, 222] width 118 height 19
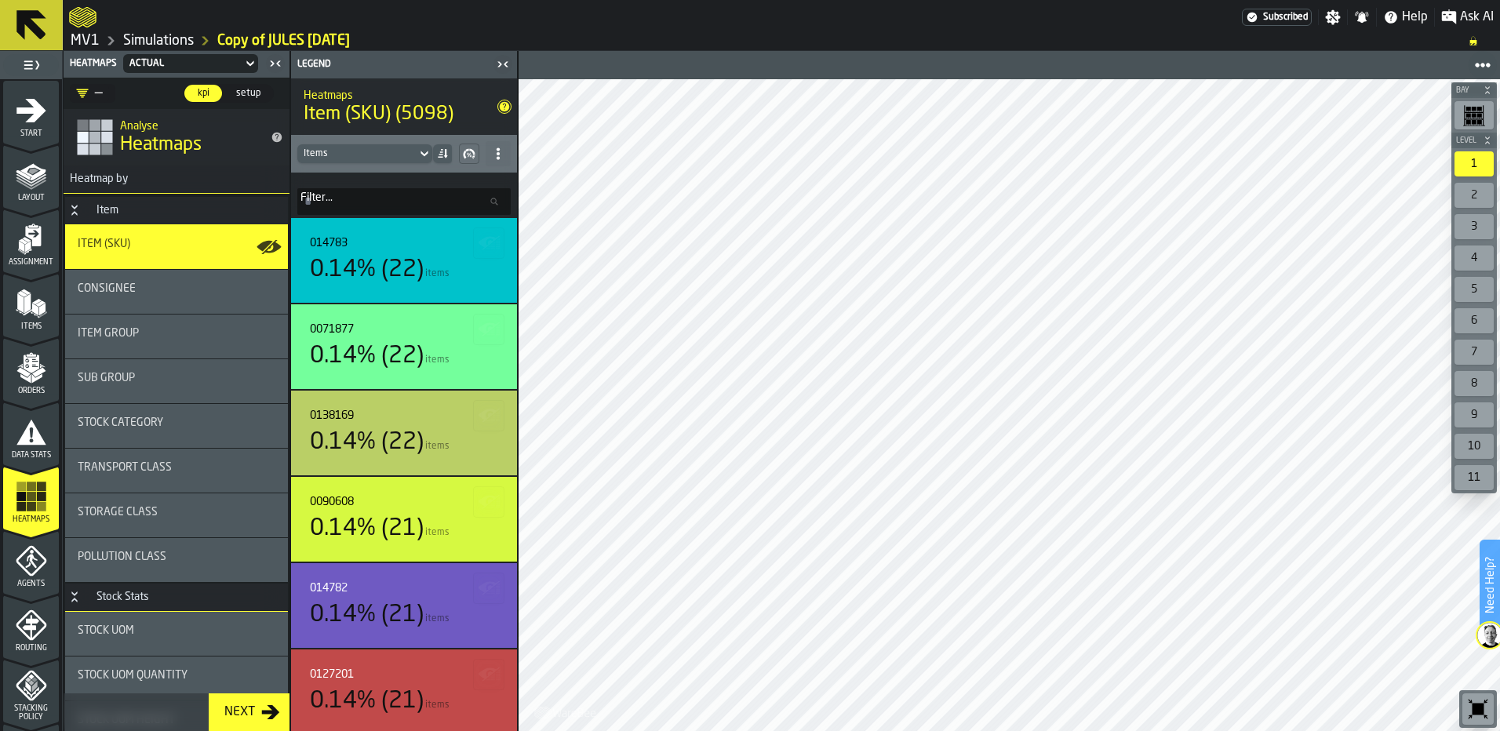
click at [497, 153] on circle at bounding box center [498, 153] width 3 height 3
click at [428, 261] on div "Show Charts" at bounding box center [458, 260] width 88 height 19
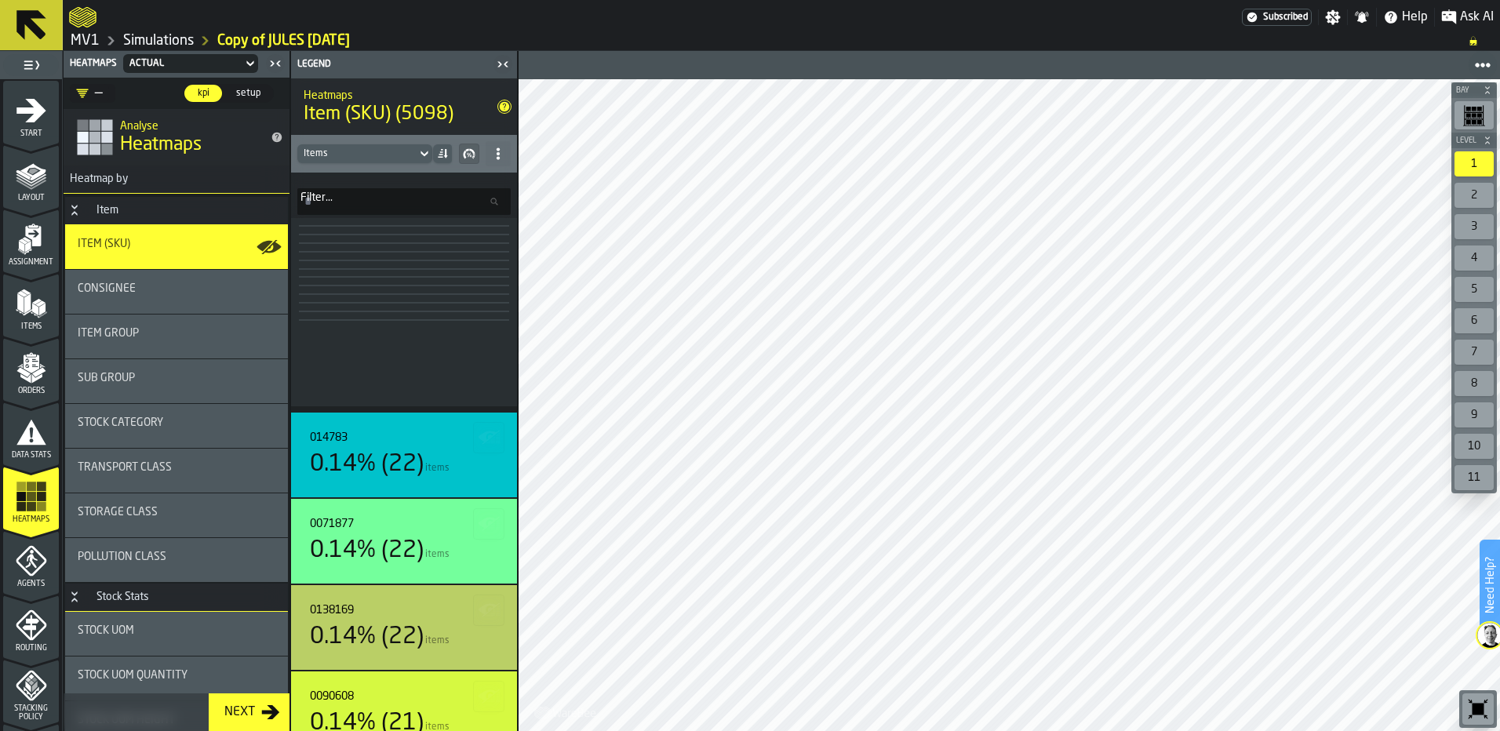
click at [494, 153] on icon at bounding box center [498, 154] width 13 height 13
click at [455, 186] on div "Hide All Stats" at bounding box center [458, 185] width 88 height 19
click at [435, 220] on div "Show as Counts" at bounding box center [458, 222] width 88 height 19
click at [420, 251] on div "Hide Charts" at bounding box center [458, 260] width 88 height 19
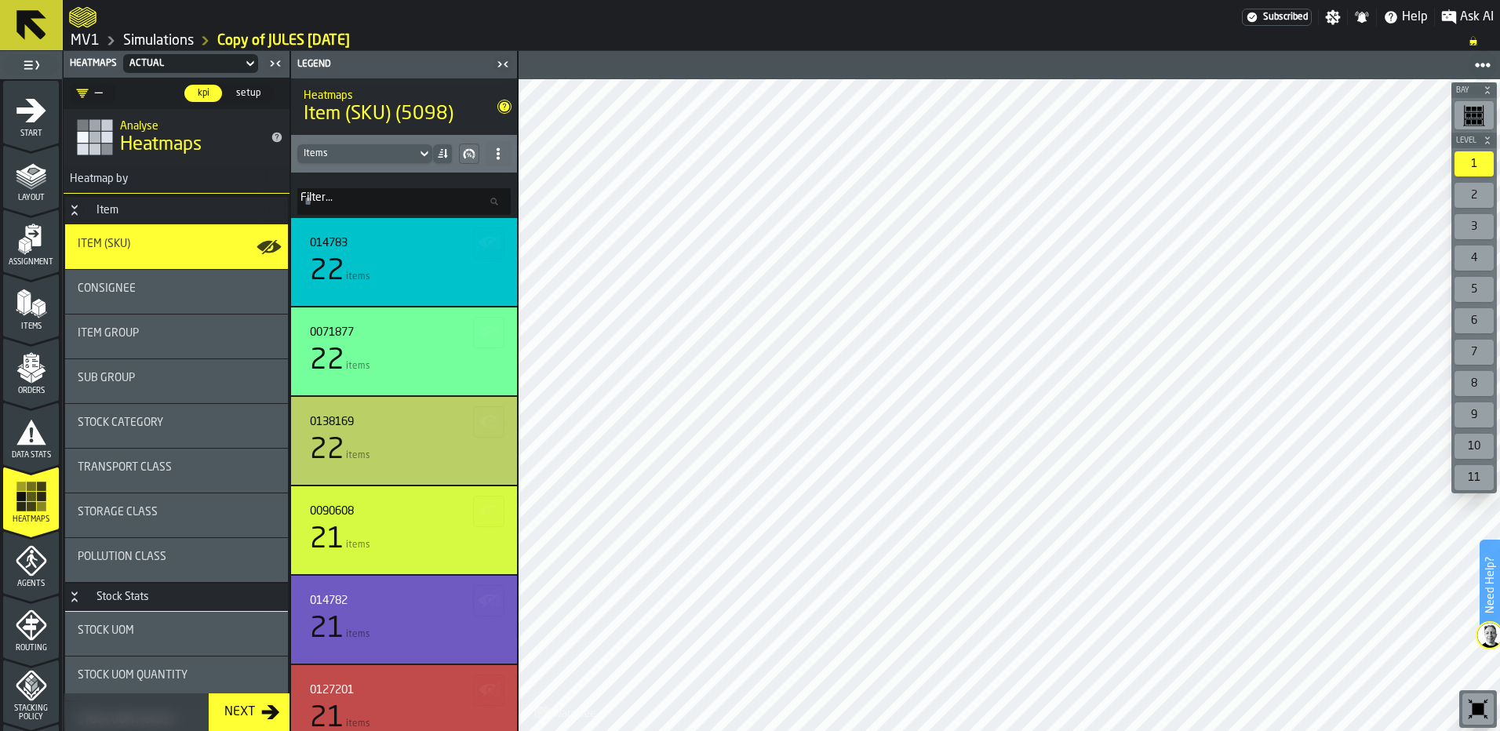
click at [443, 152] on icon at bounding box center [442, 154] width 13 height 13
click at [505, 145] on span at bounding box center [498, 153] width 25 height 25
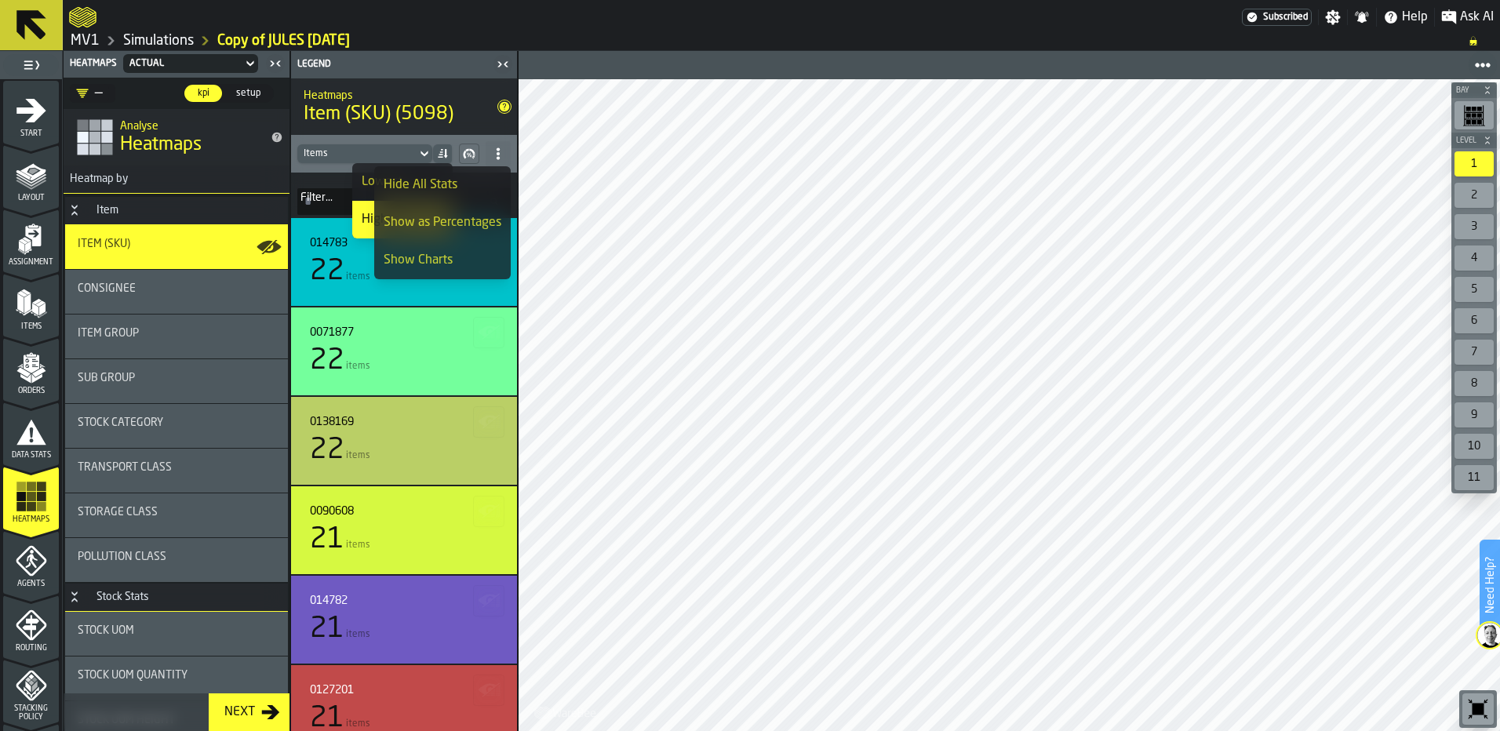
click at [432, 259] on div "Show Charts" at bounding box center [443, 260] width 118 height 19
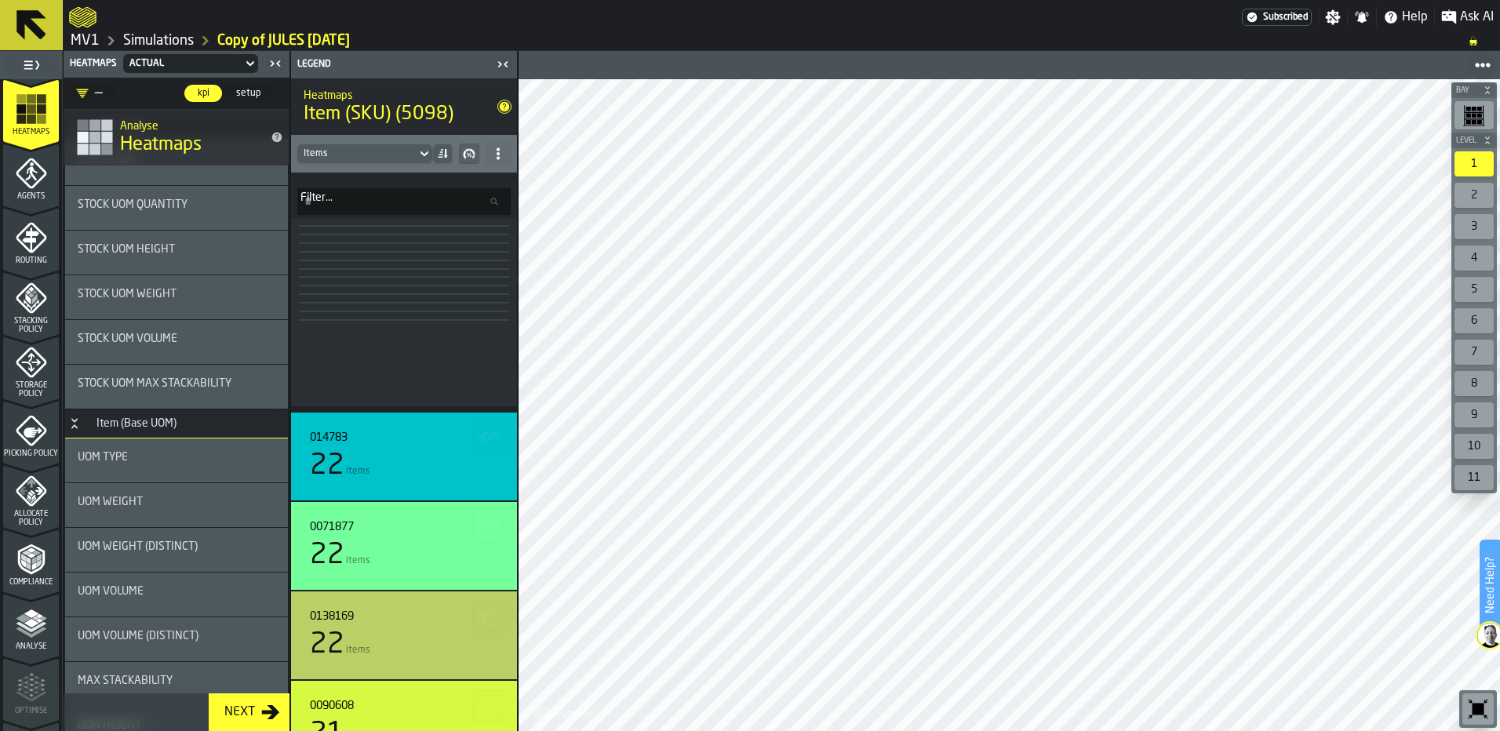
scroll to position [392, 0]
click at [32, 365] on icon "menu Storage Policy" at bounding box center [31, 357] width 31 height 31
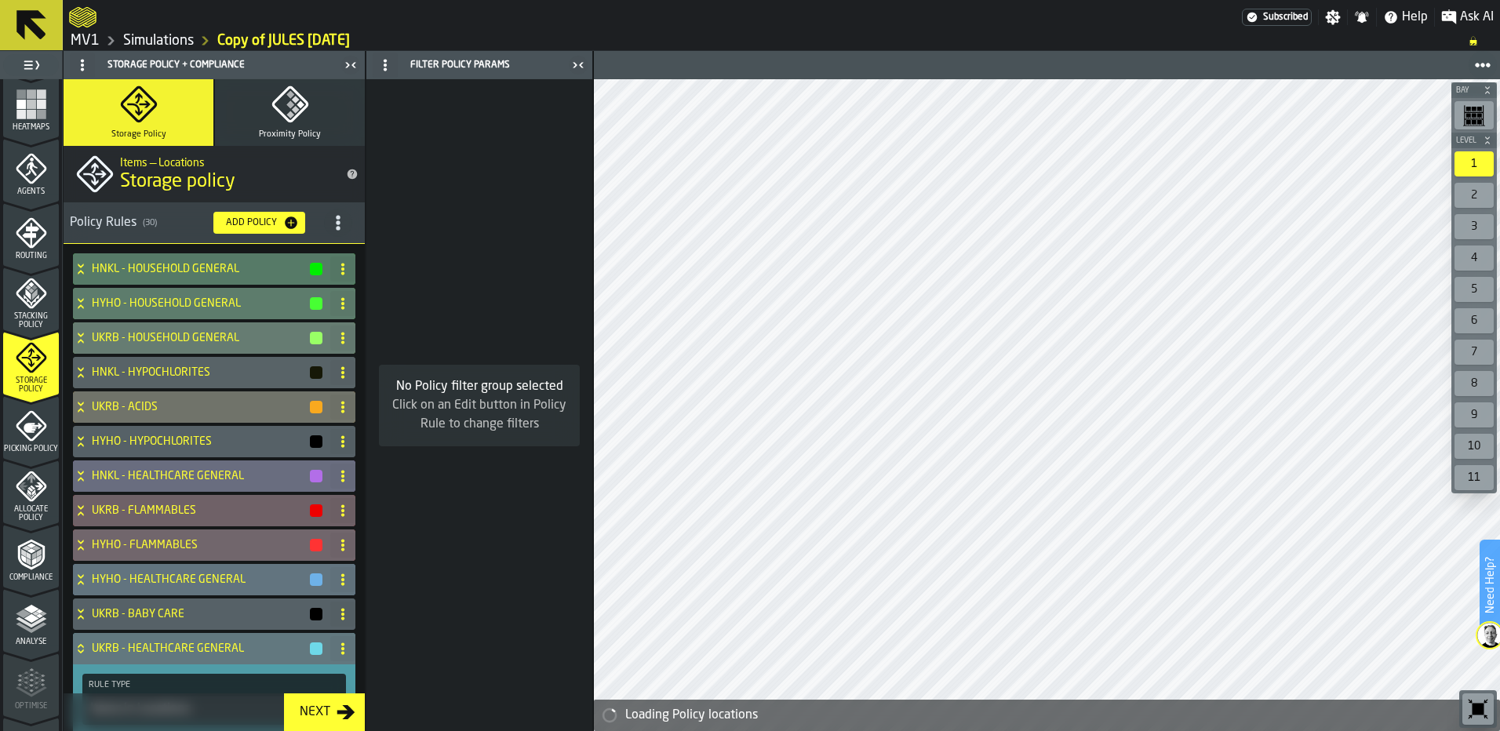
click at [25, 324] on span "Stacking Policy" at bounding box center [31, 320] width 56 height 17
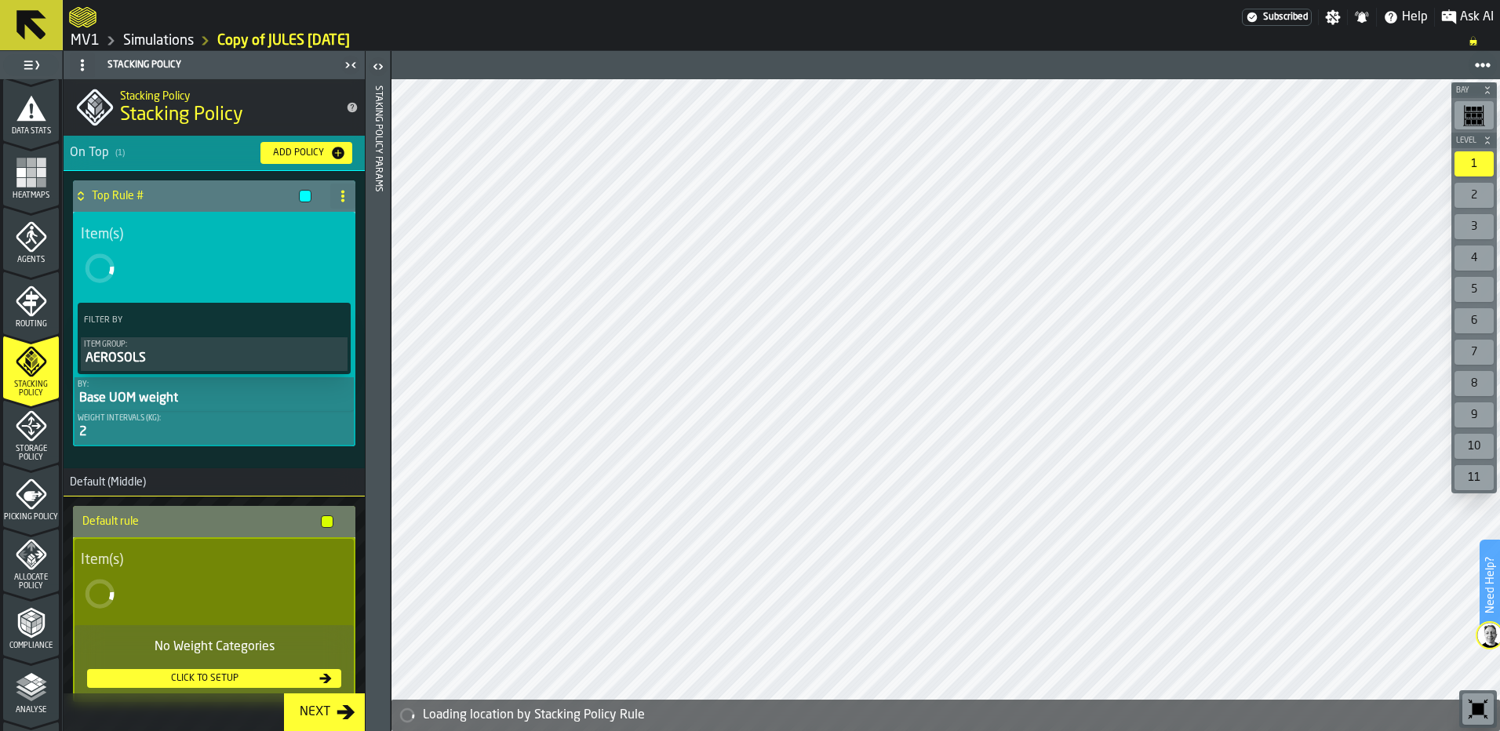
scroll to position [235, 0]
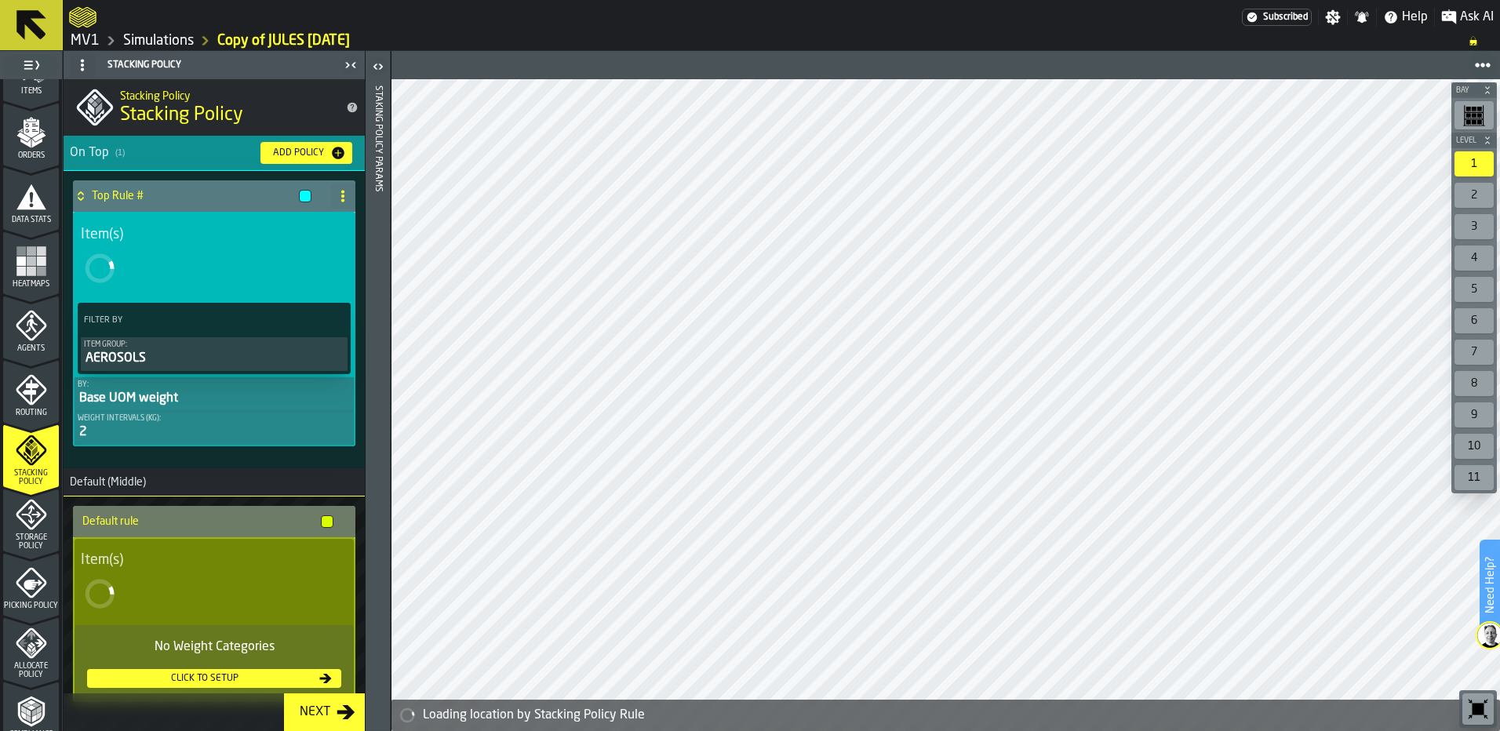
click at [31, 283] on span "Heatmaps" at bounding box center [31, 284] width 56 height 9
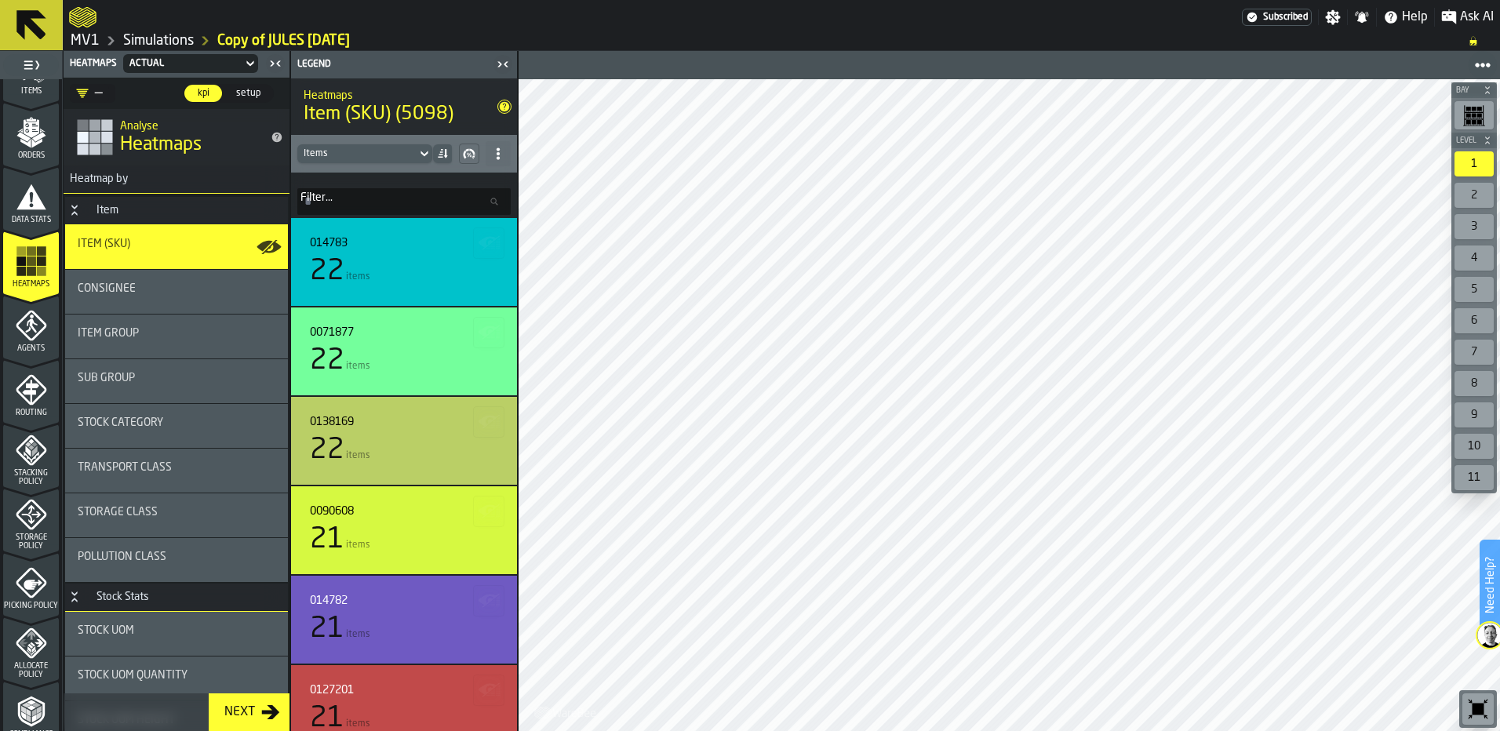
drag, startPoint x: 135, startPoint y: 285, endPoint x: 81, endPoint y: 210, distance: 92.1
click at [135, 285] on div "Consignee" at bounding box center [177, 288] width 198 height 13
click at [135, 284] on div "Consignee" at bounding box center [177, 288] width 198 height 13
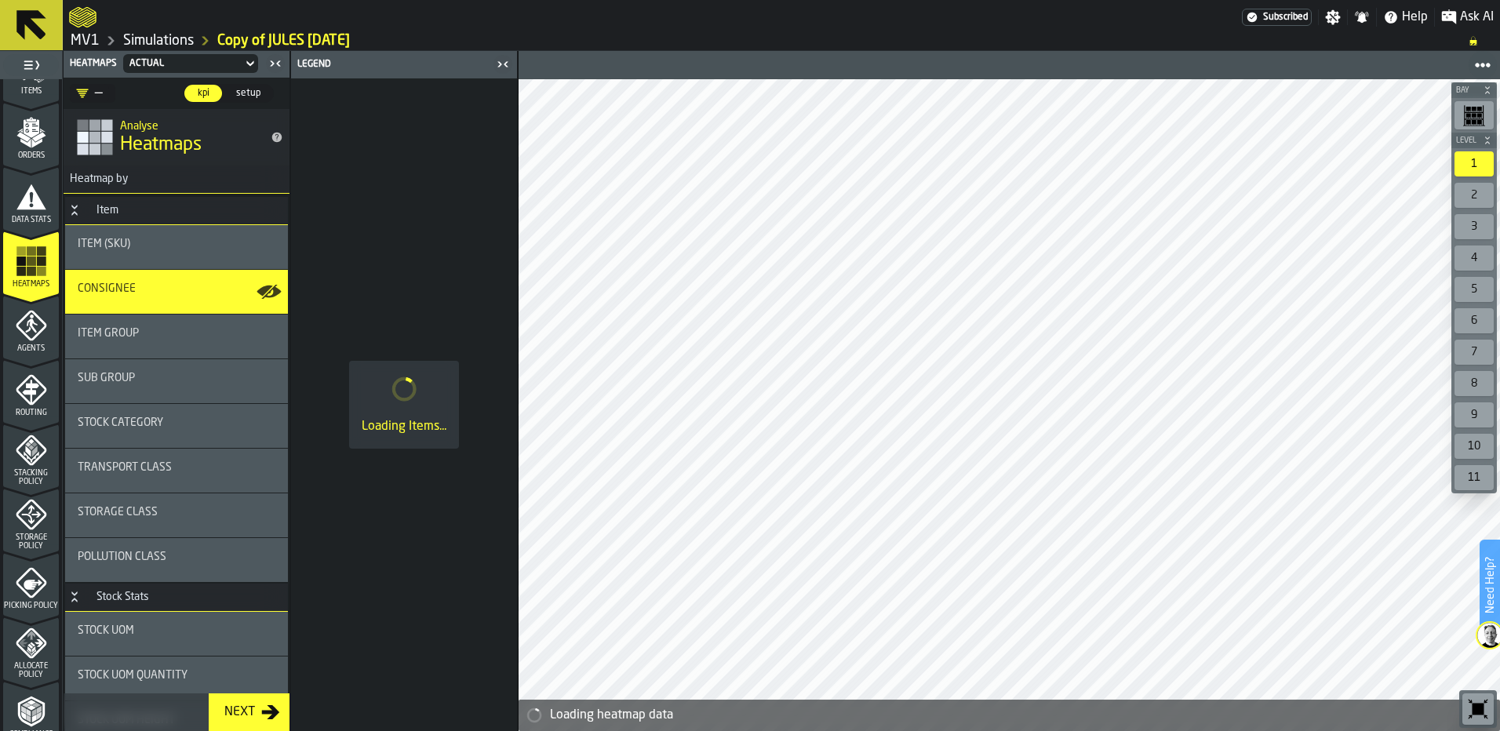
click at [73, 210] on icon "Button-Item-open" at bounding box center [74, 210] width 13 height 13
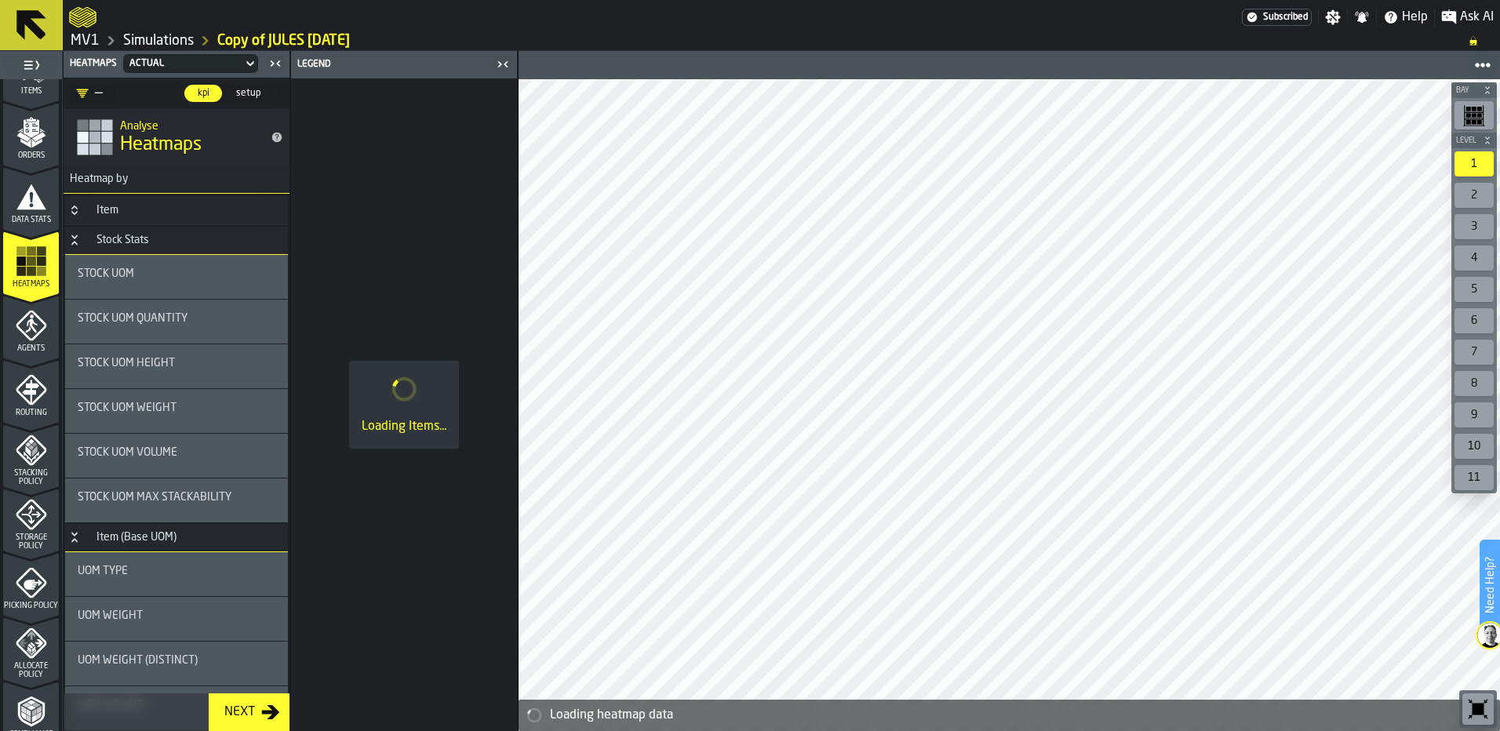
click at [75, 236] on icon "Button-Stock Stats-open" at bounding box center [74, 240] width 13 height 13
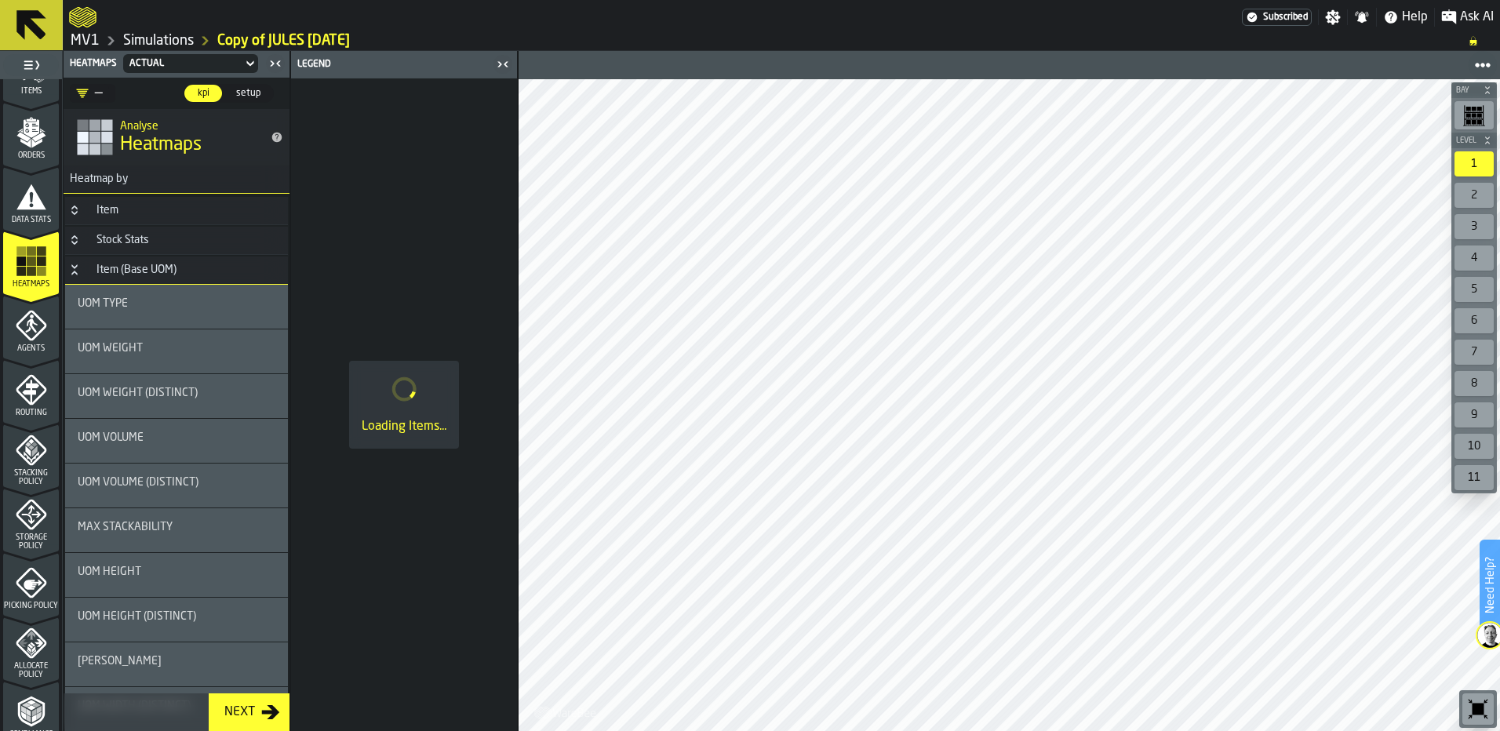
click at [71, 211] on icon "Button-Item-closed" at bounding box center [74, 210] width 13 height 13
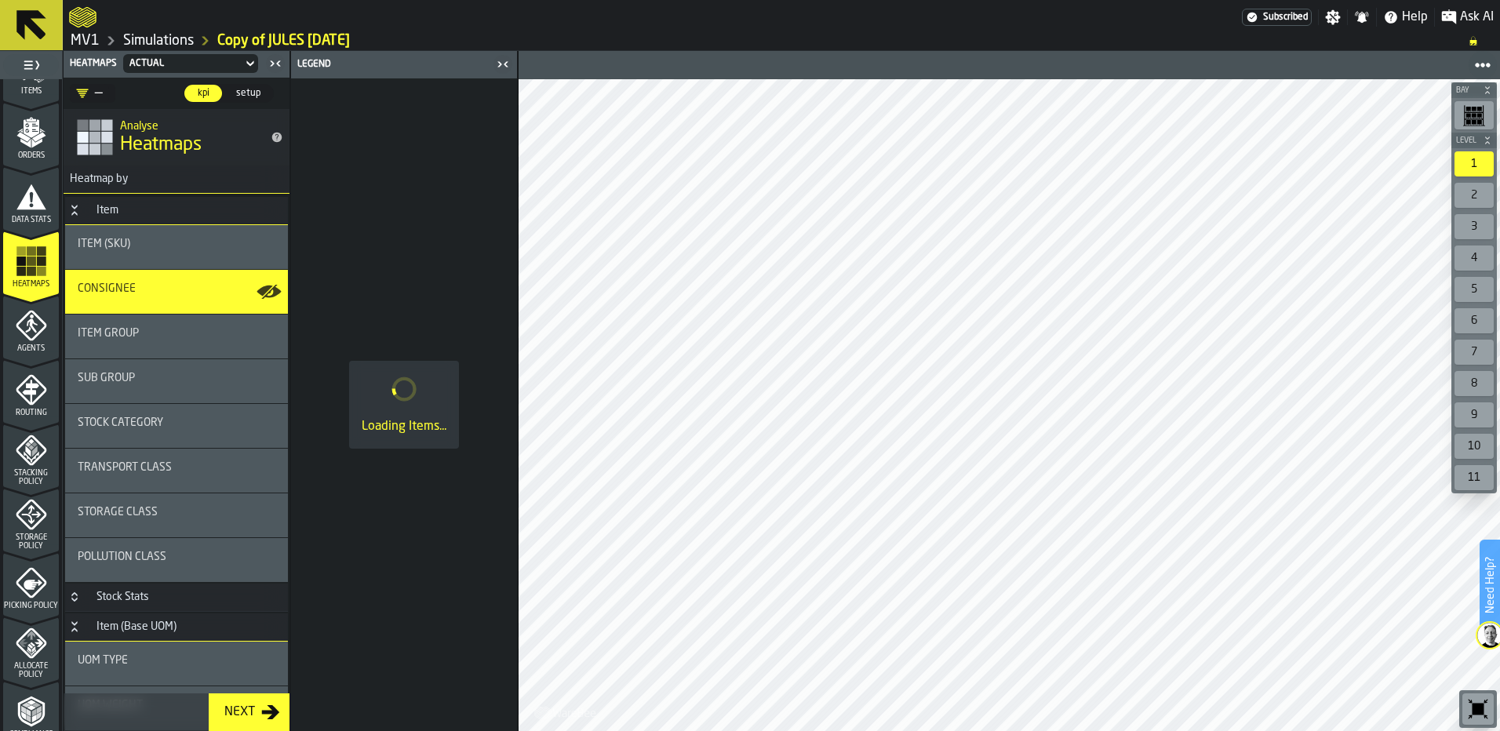
click at [93, 291] on span "Consignee" at bounding box center [107, 288] width 58 height 13
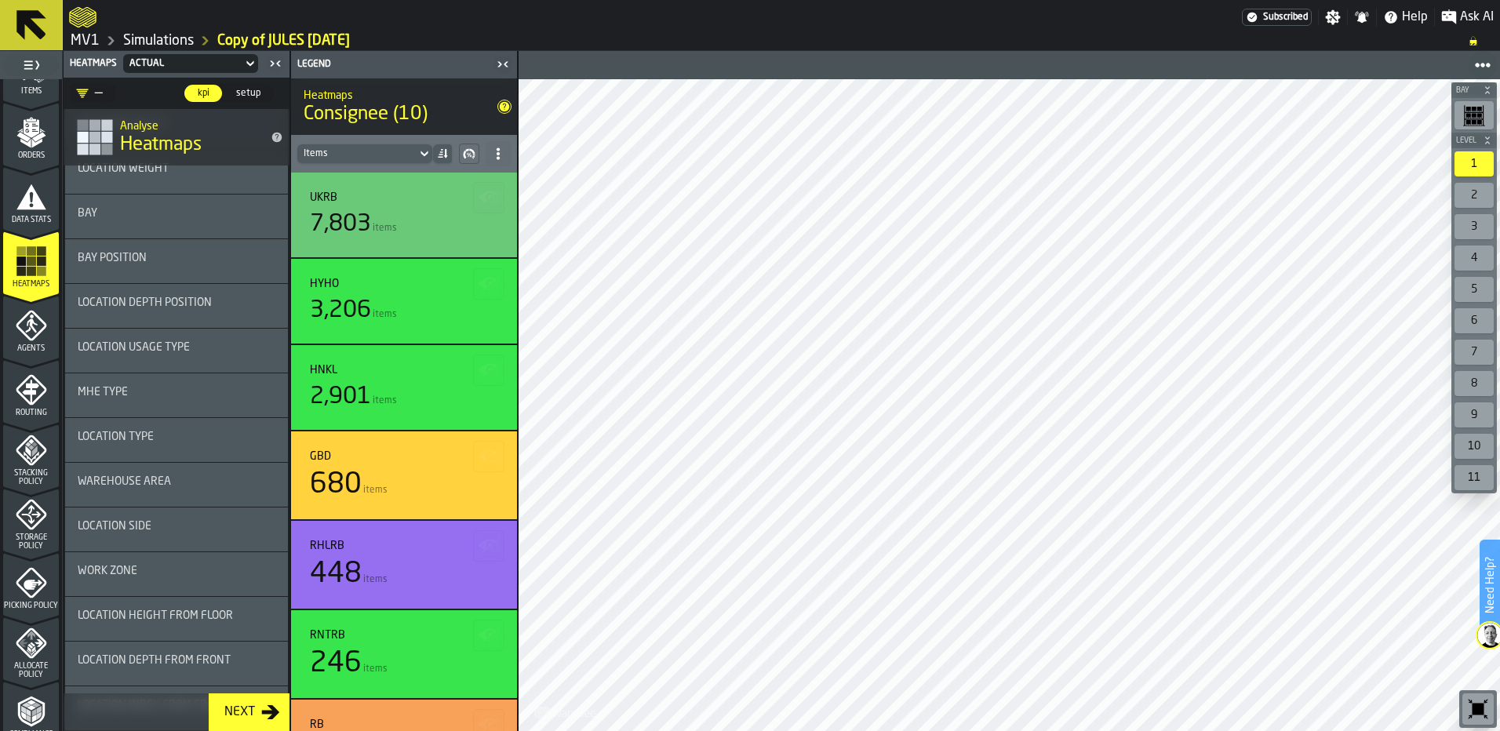
scroll to position [1491, 0]
click at [280, 59] on icon "button-toggle-Close me" at bounding box center [275, 63] width 19 height 19
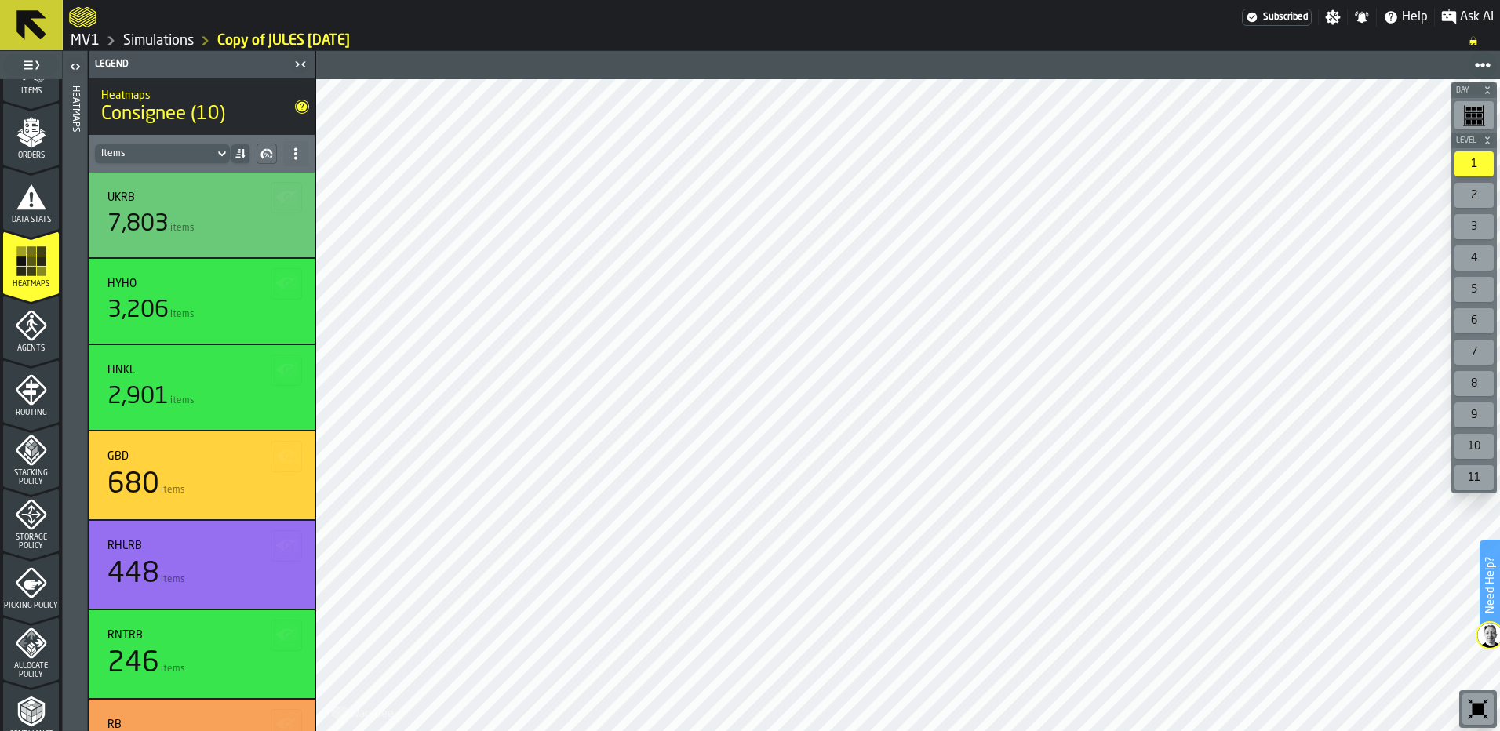
click at [75, 62] on icon "button-toggle-Open" at bounding box center [75, 66] width 19 height 19
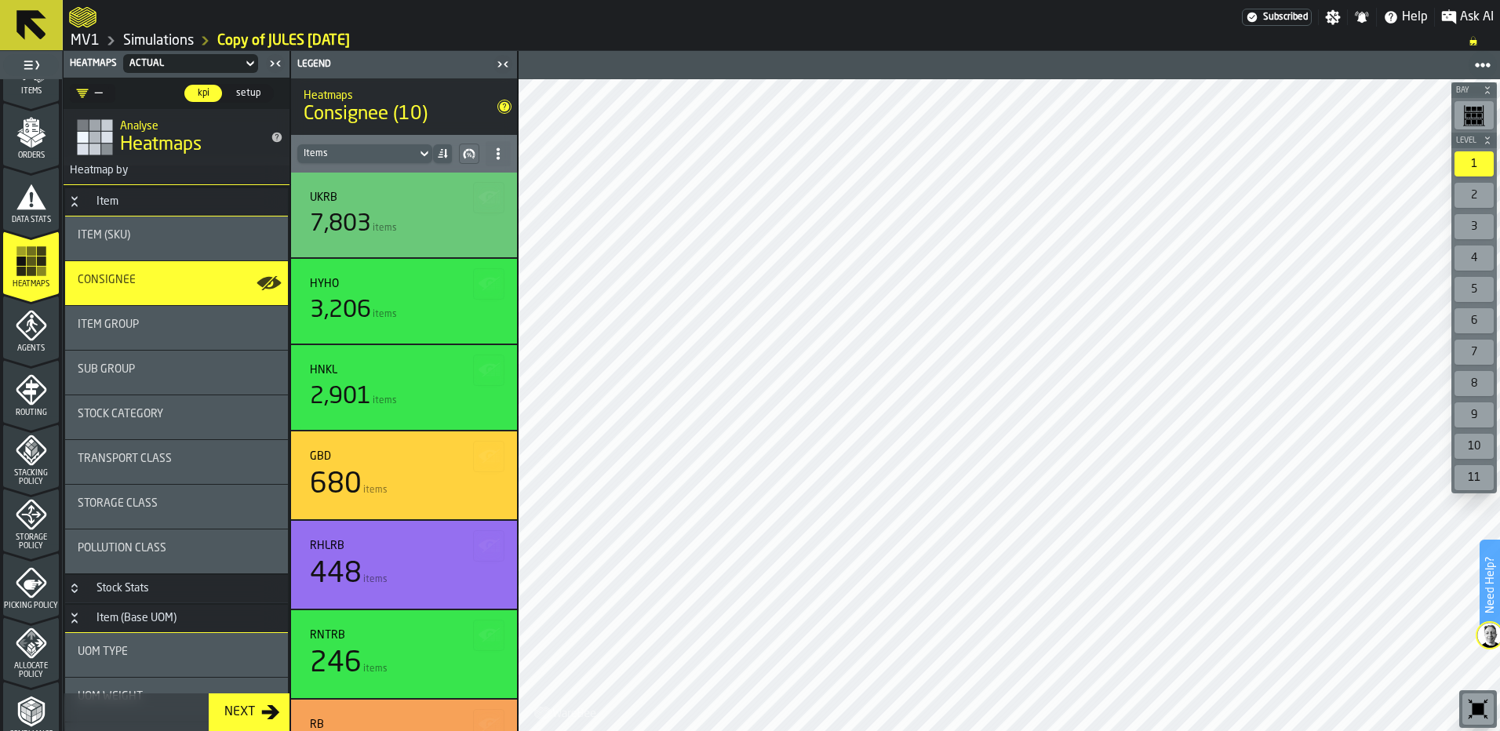
scroll to position [0, 0]
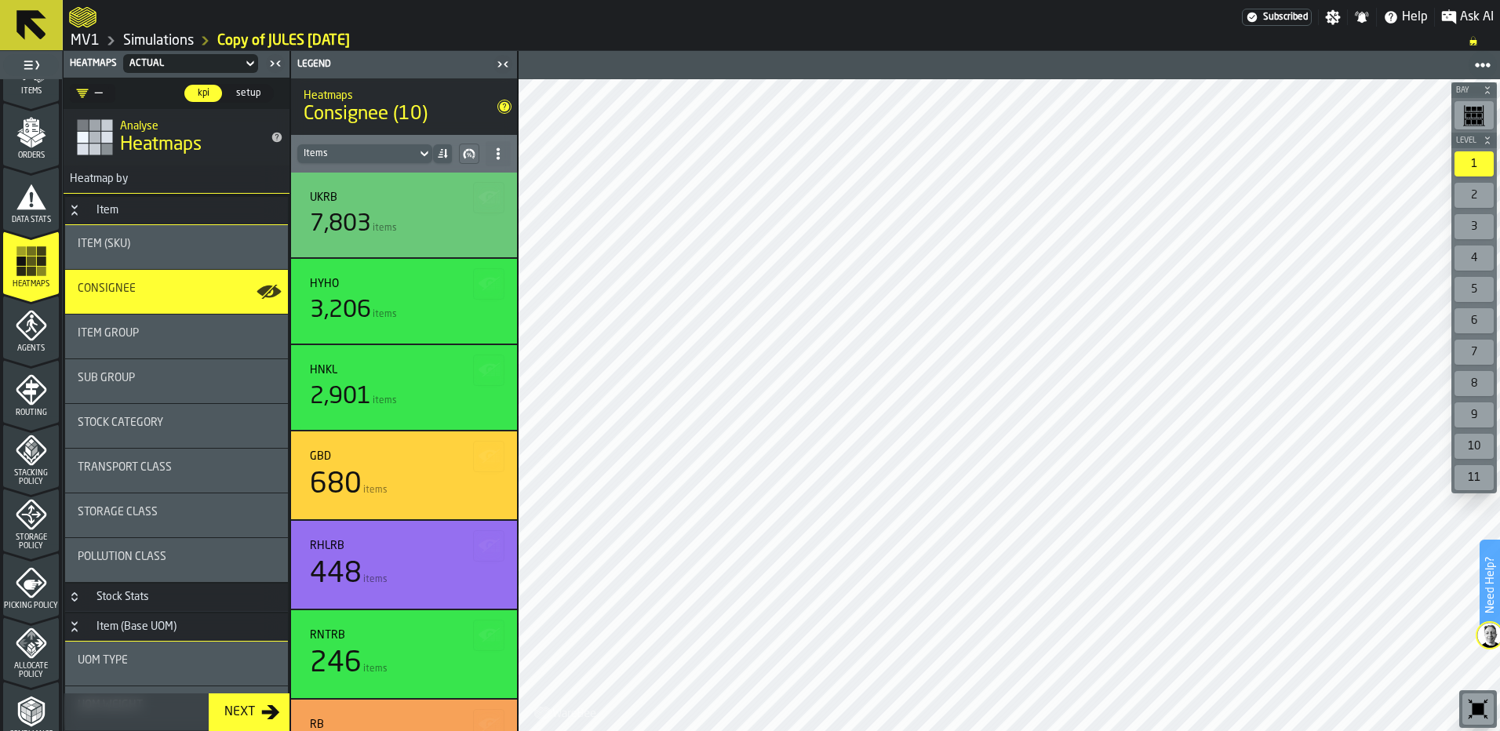
click at [102, 175] on span "Heatmap by" at bounding box center [96, 179] width 64 height 13
click at [82, 180] on span "Heatmap by" at bounding box center [96, 179] width 64 height 13
click at [75, 209] on icon "Button-Item-open" at bounding box center [73, 207] width 5 height 4
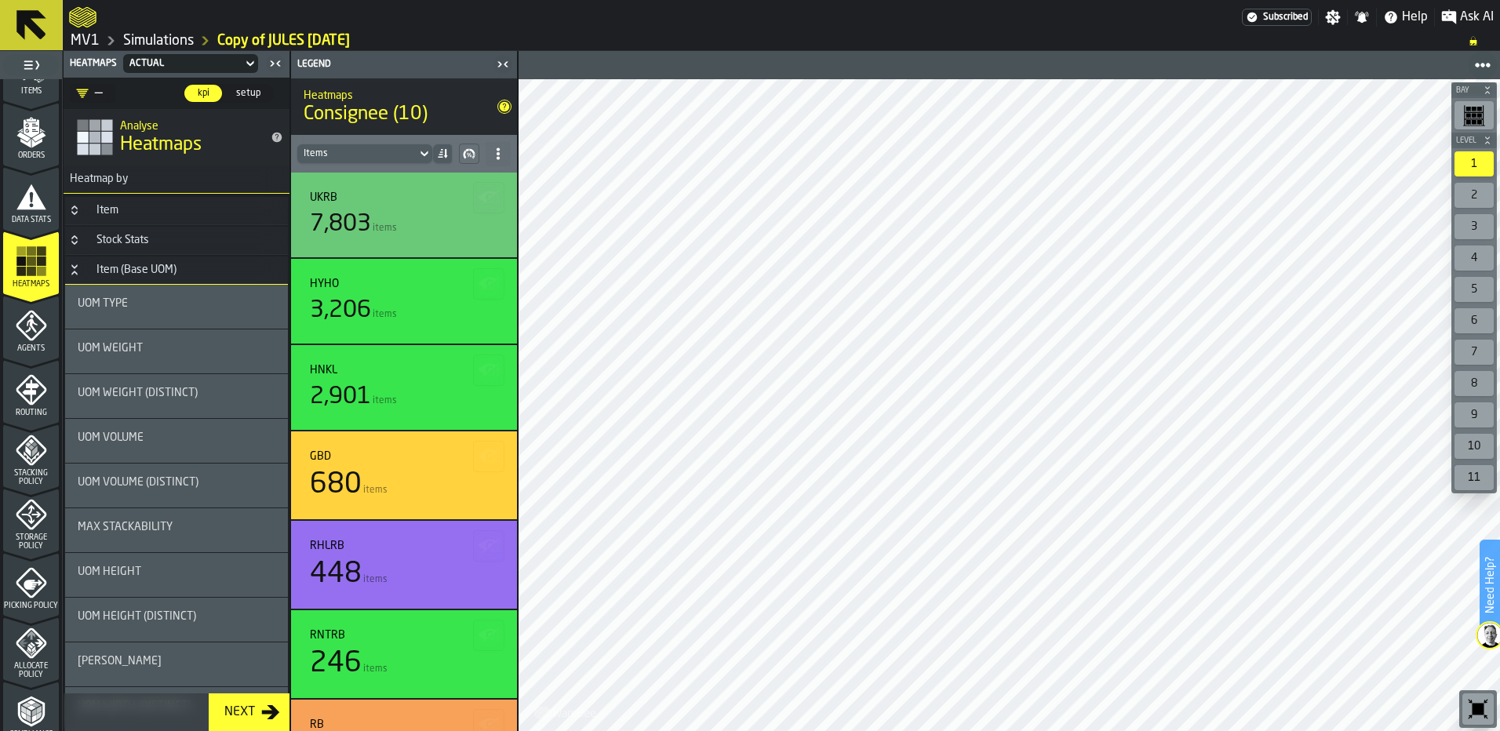
click at [34, 144] on polygon "menu Orders" at bounding box center [36, 143] width 10 height 9
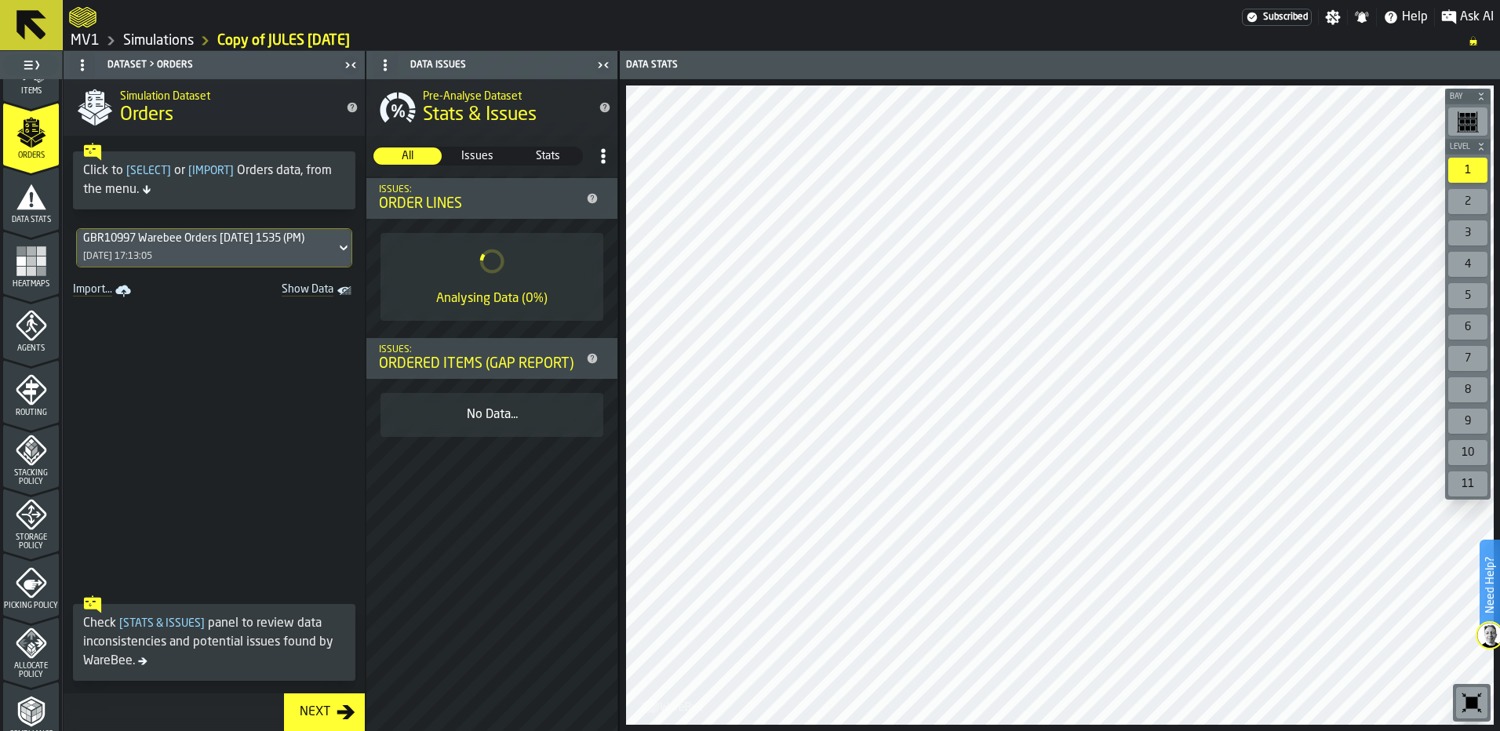
click at [336, 245] on icon at bounding box center [344, 248] width 16 height 19
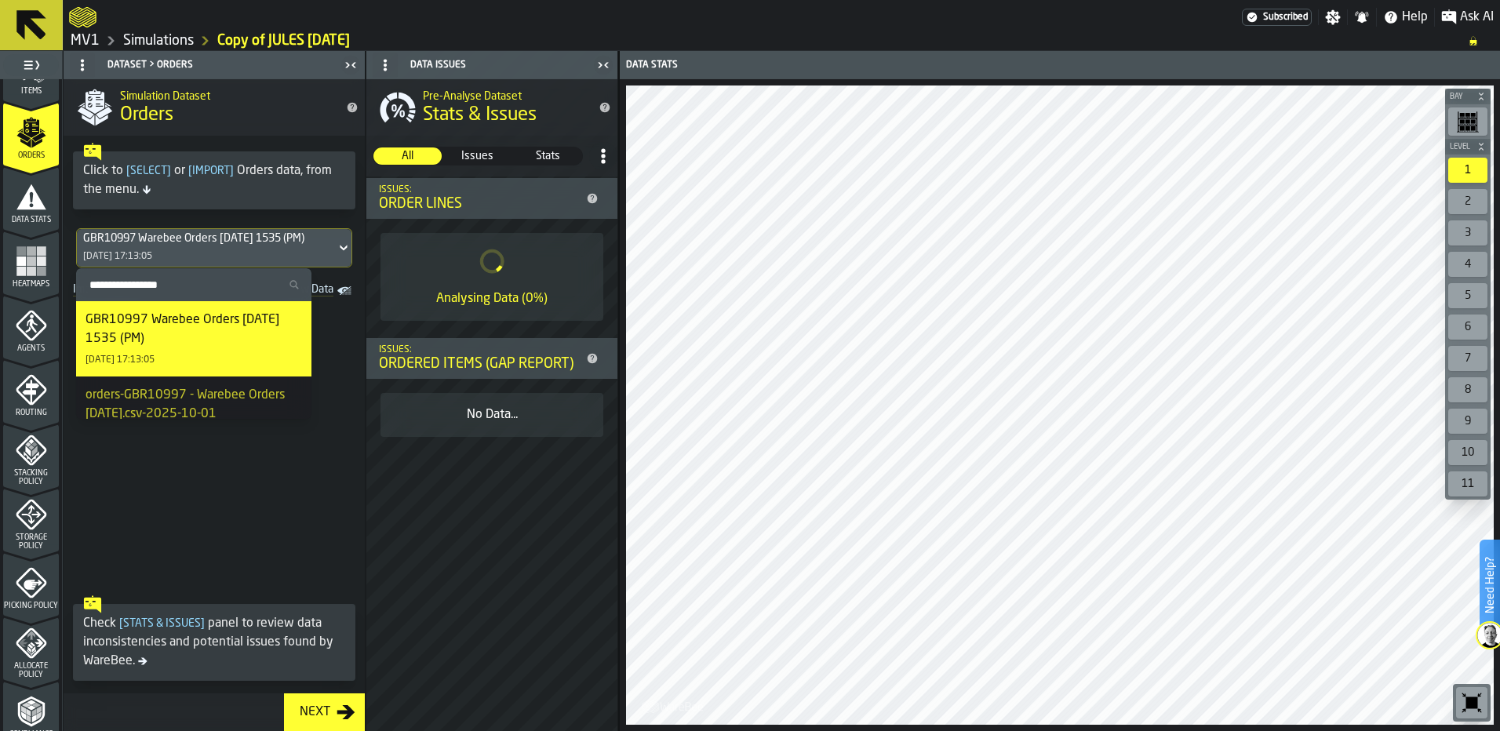
click at [133, 36] on link "Simulations" at bounding box center [158, 40] width 71 height 17
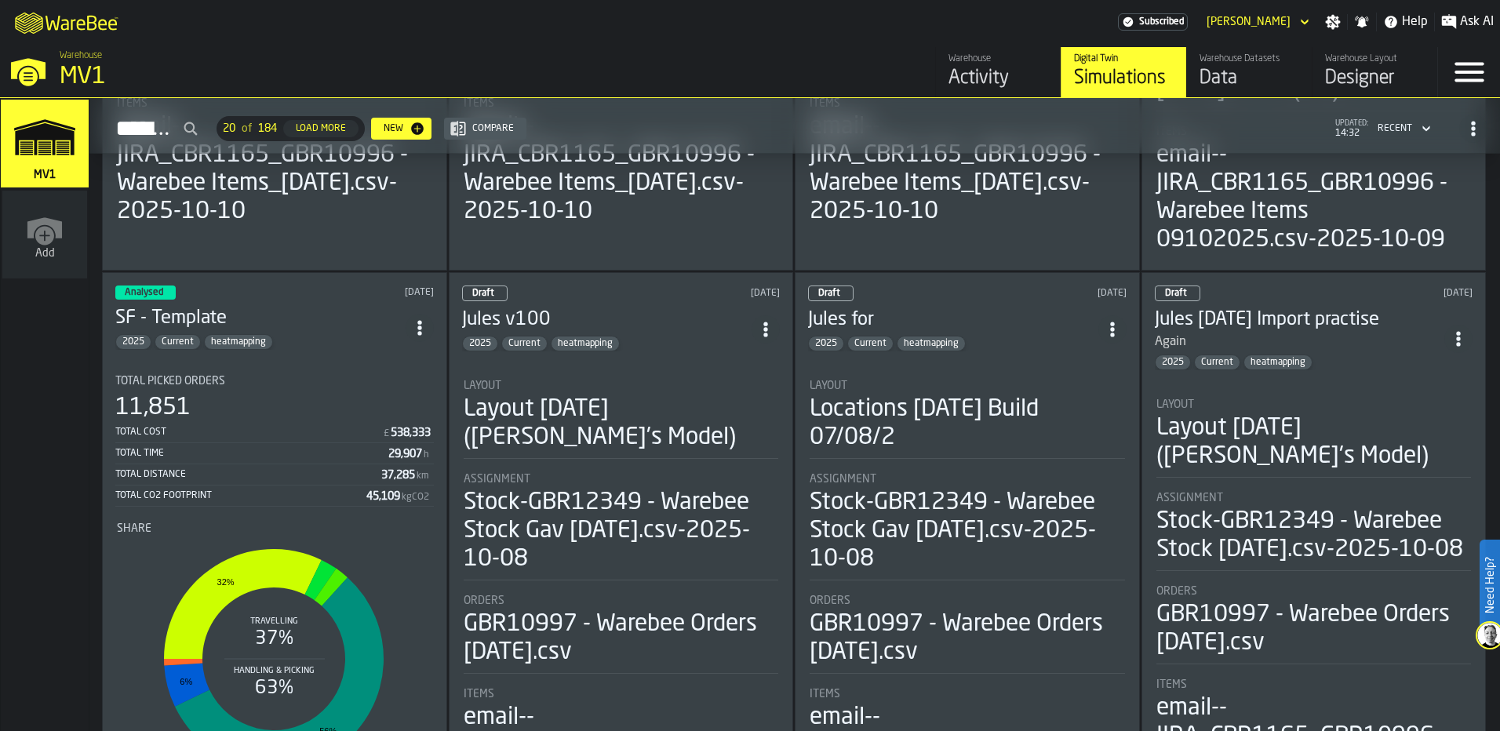
scroll to position [628, 0]
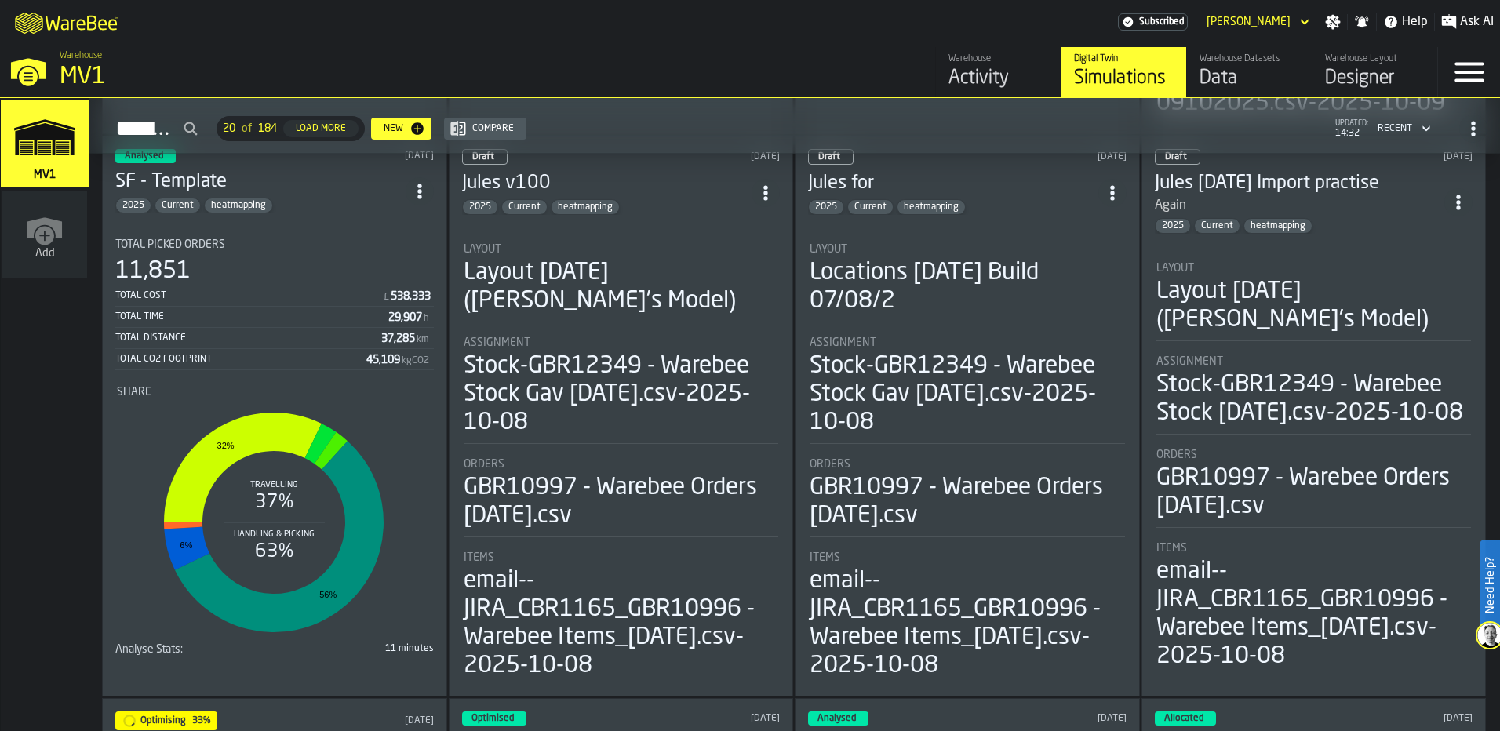
click at [264, 286] on div "11,851" at bounding box center [274, 271] width 319 height 28
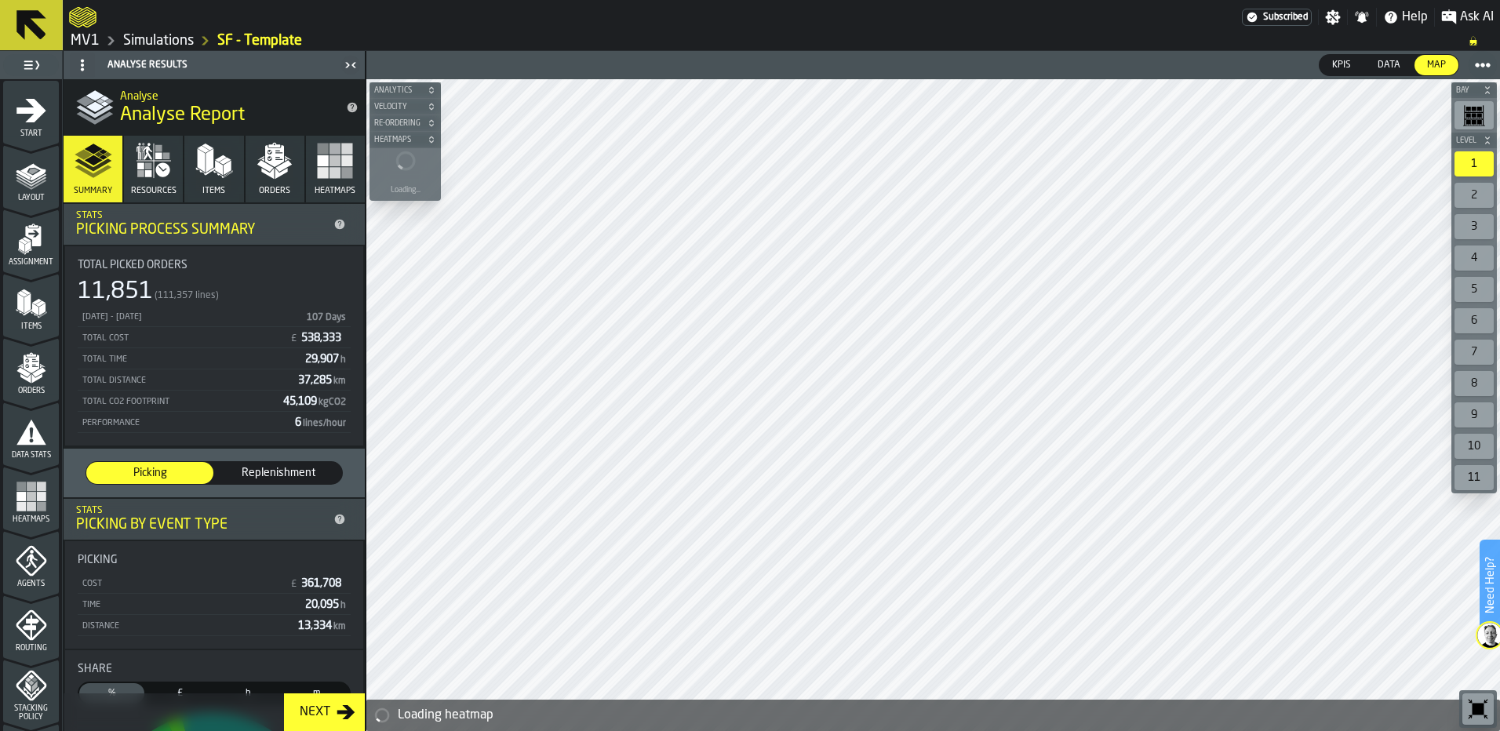
click at [330, 162] on rect "button" at bounding box center [335, 160] width 11 height 11
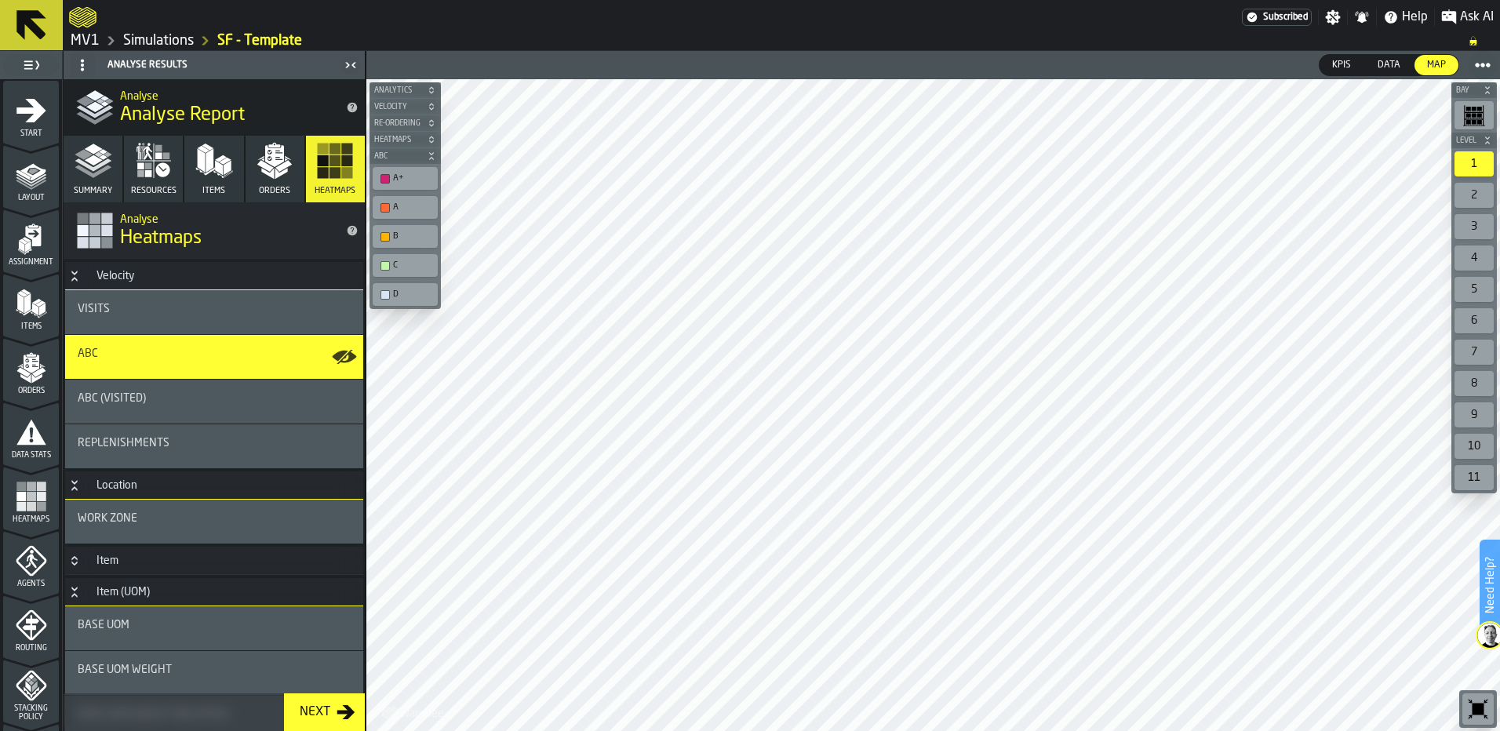
click at [122, 311] on div "Visits" at bounding box center [214, 309] width 273 height 13
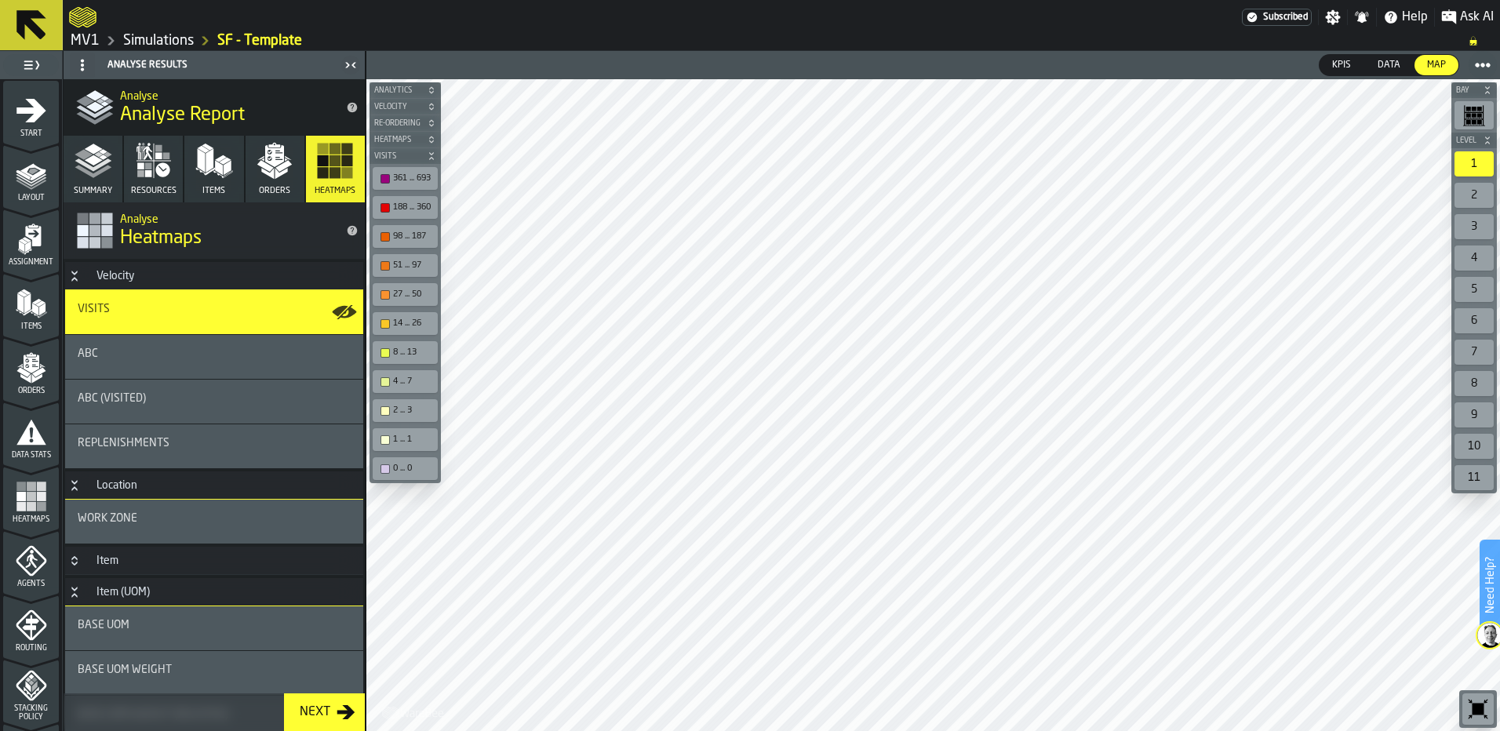
click at [108, 351] on div "ABC" at bounding box center [214, 354] width 273 height 13
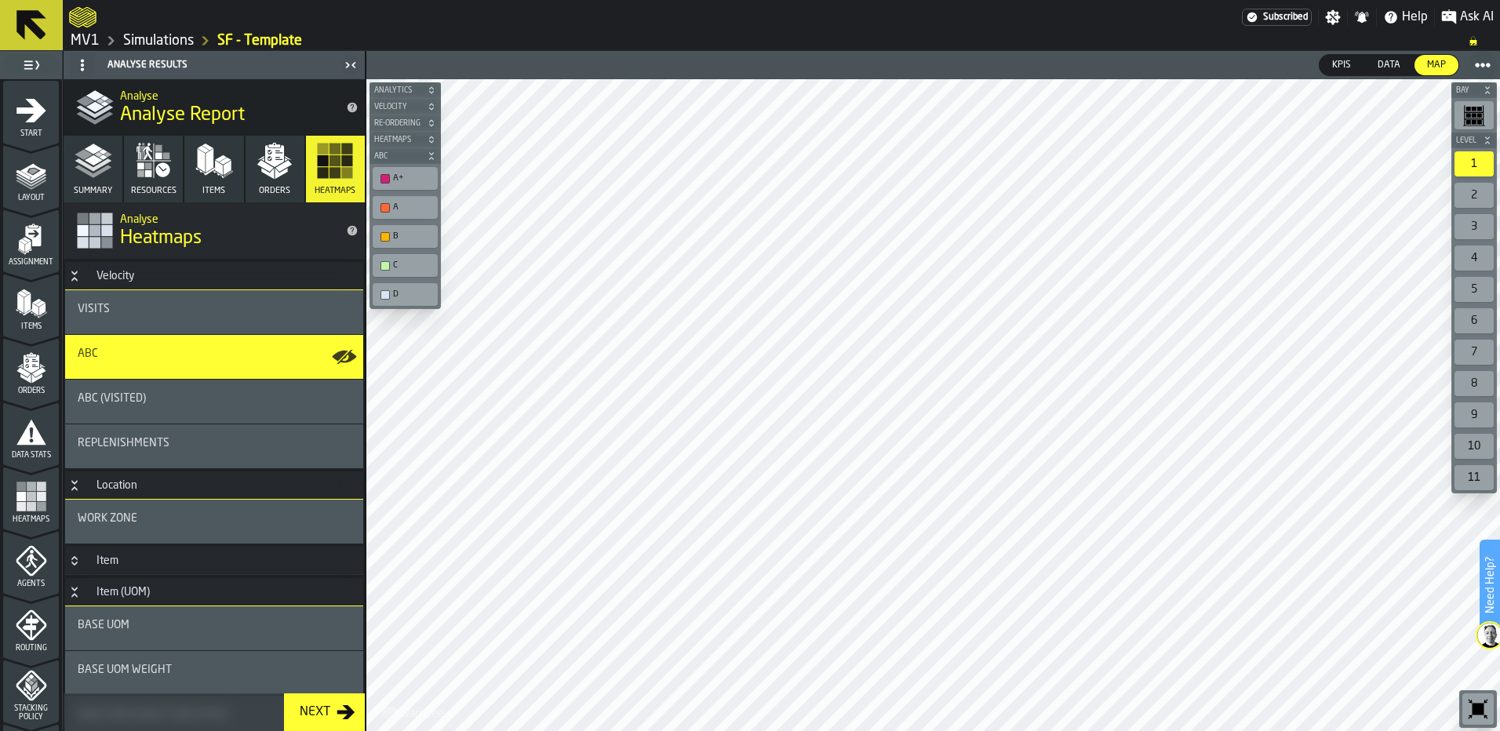
click at [392, 176] on div "A+" at bounding box center [405, 178] width 59 height 16
click at [384, 295] on div "button-toolbar-undefined" at bounding box center [385, 294] width 9 height 9
click at [1478, 315] on div "6" at bounding box center [1474, 320] width 39 height 25
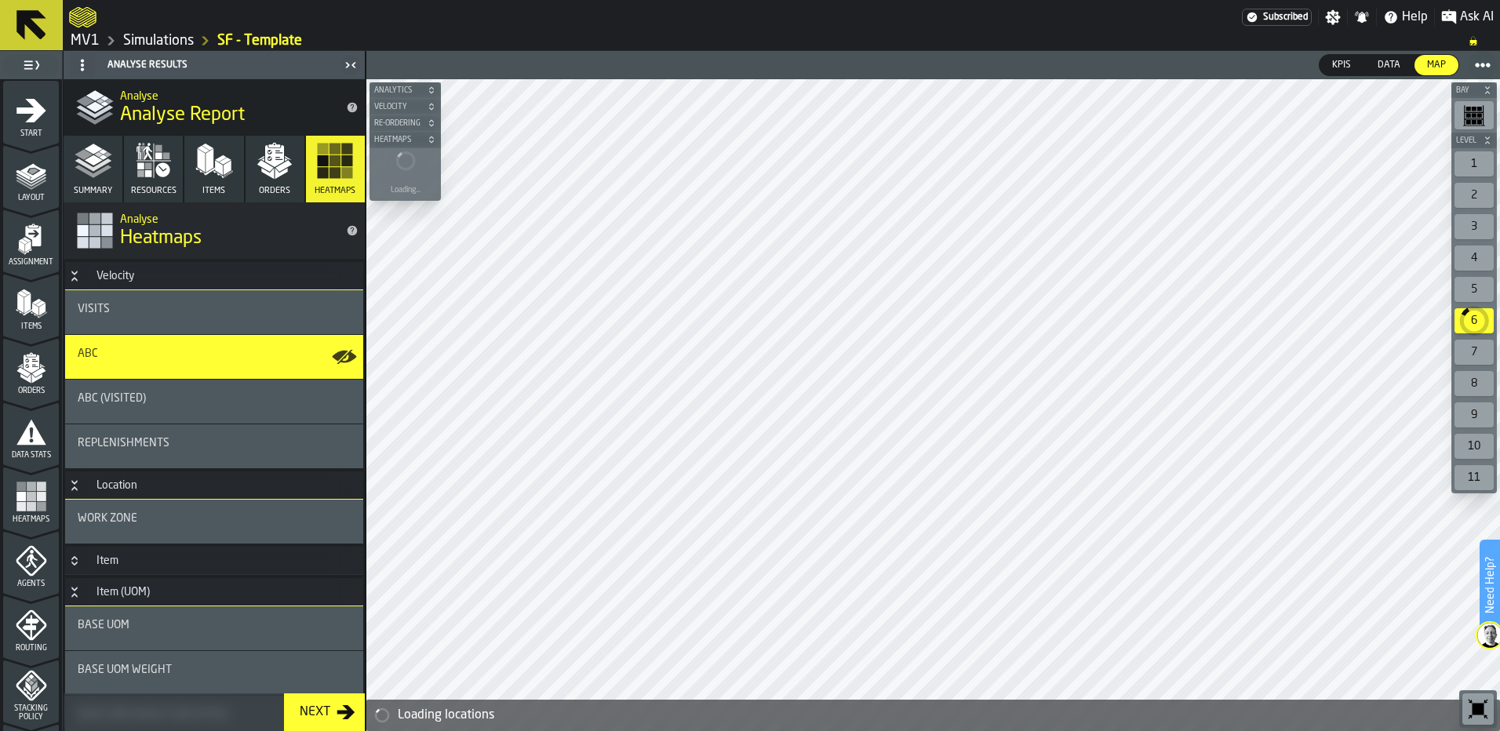
click at [1477, 473] on div "11" at bounding box center [1474, 477] width 39 height 25
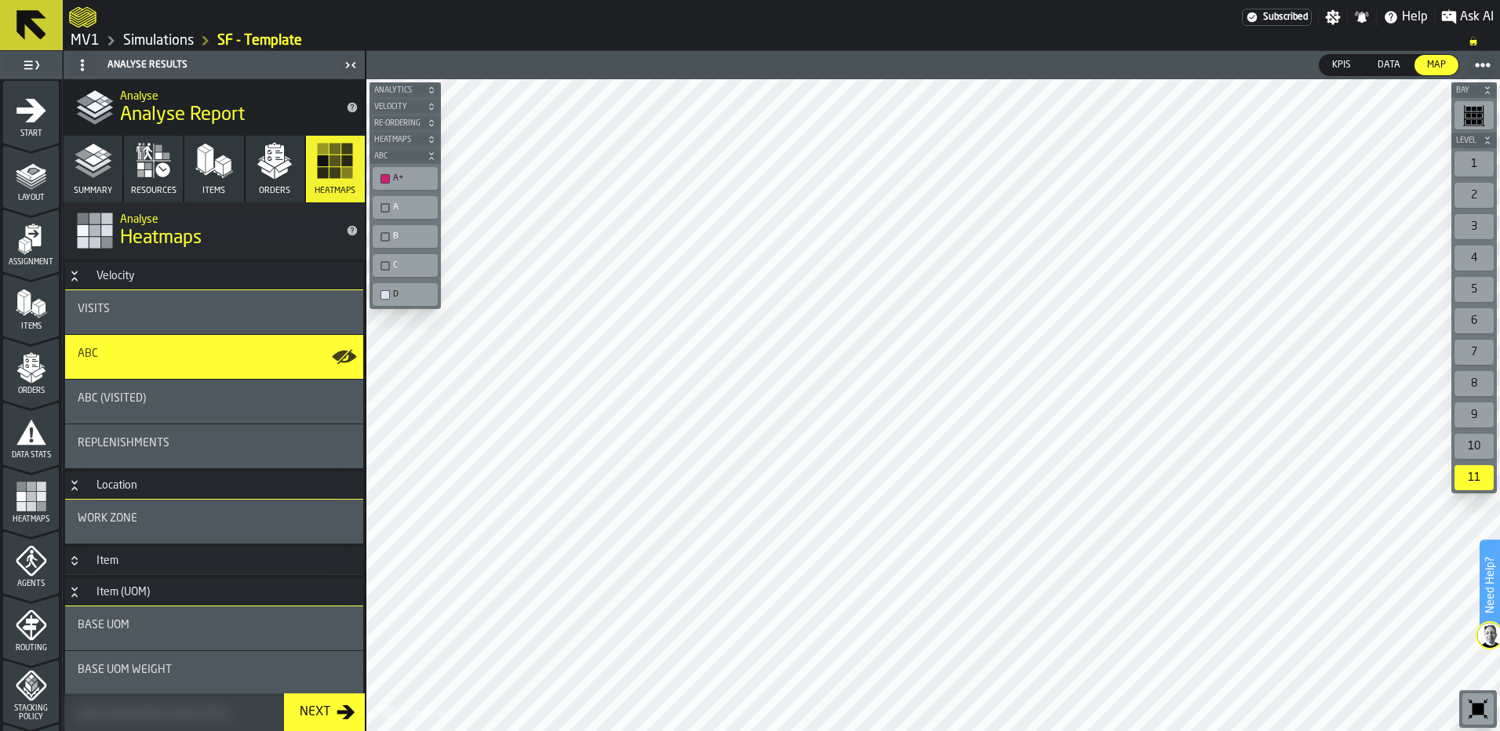
click at [1474, 450] on div "10" at bounding box center [1474, 446] width 39 height 25
click at [388, 211] on div "button-toolbar-undefined" at bounding box center [385, 207] width 9 height 9
click at [384, 239] on div "button-toolbar-undefined" at bounding box center [385, 236] width 9 height 9
click at [385, 271] on div "C" at bounding box center [405, 265] width 59 height 16
click at [1479, 166] on div "1" at bounding box center [1474, 163] width 39 height 25
